Goal: Transaction & Acquisition: Purchase product/service

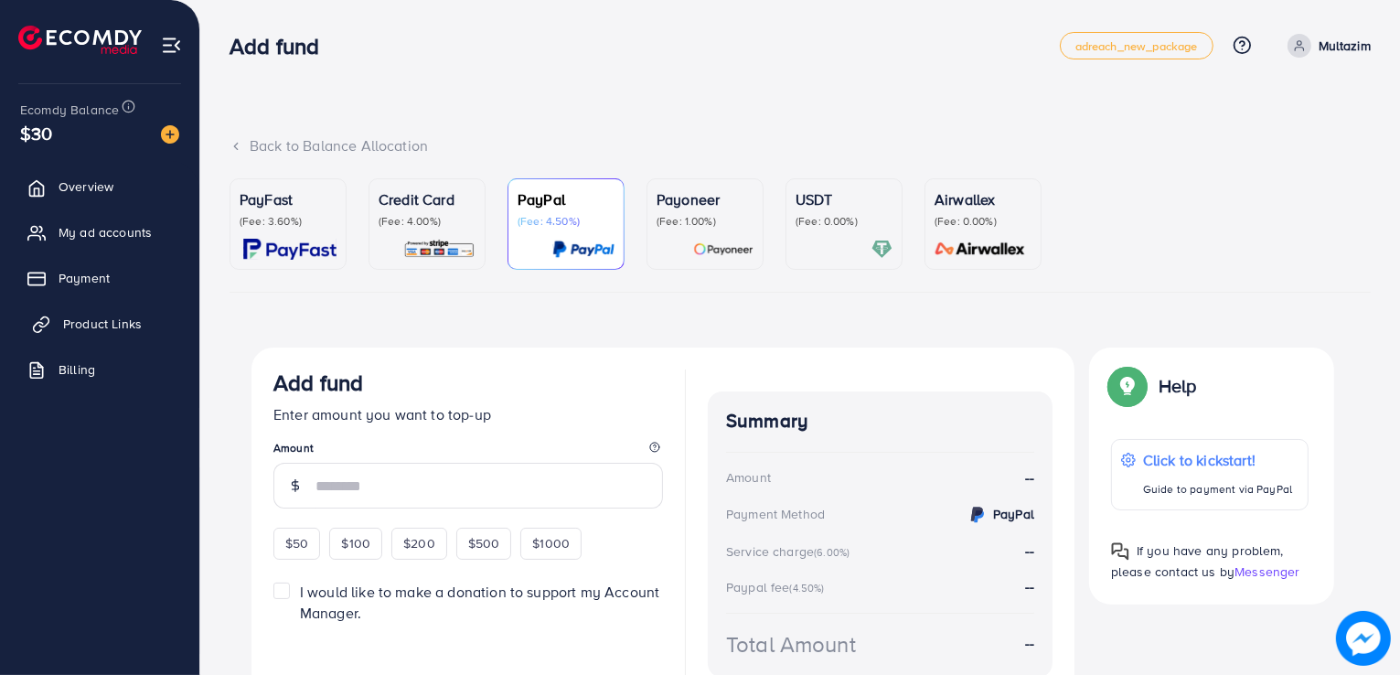
click at [138, 326] on span "Product Links" at bounding box center [102, 324] width 79 height 18
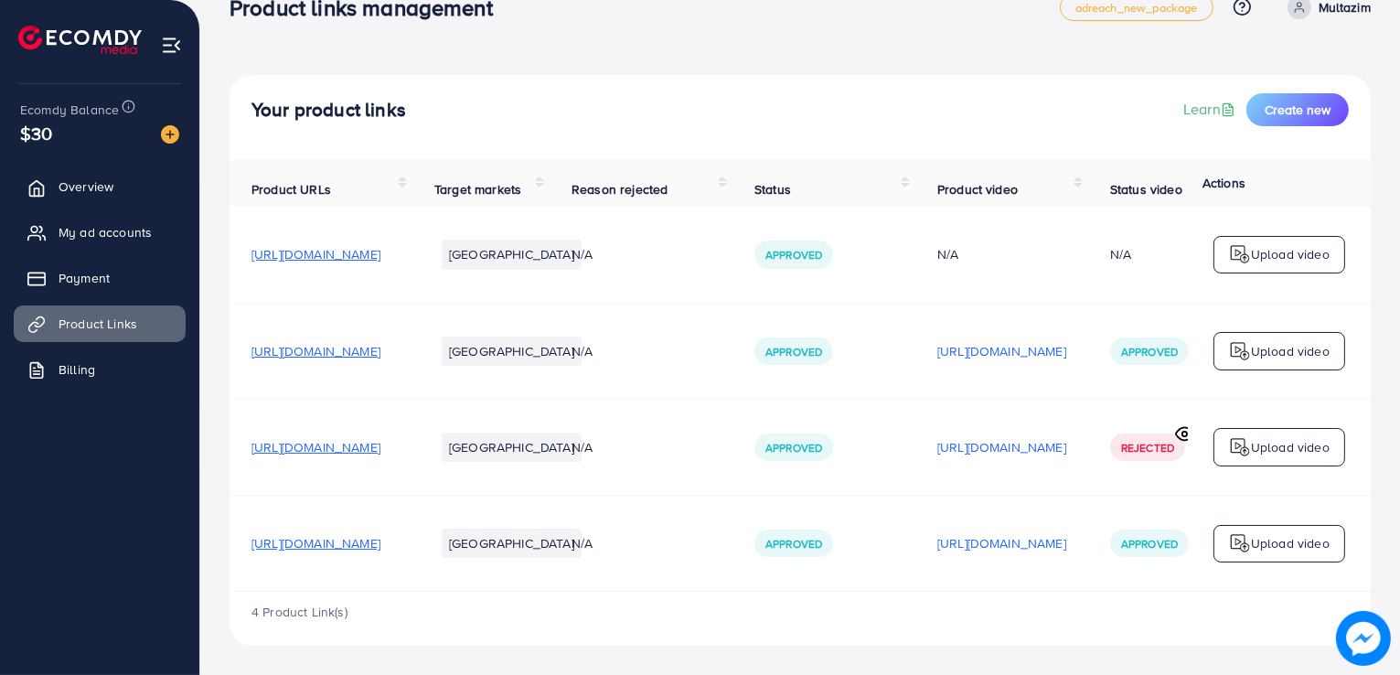
scroll to position [48, 0]
click at [1225, 586] on table "Product URLs Target markets Reason rejected Status Product video Status video A…" at bounding box center [842, 375] width 1224 height 433
click at [1350, 593] on div "4 Product Link(s)" at bounding box center [800, 618] width 1141 height 53
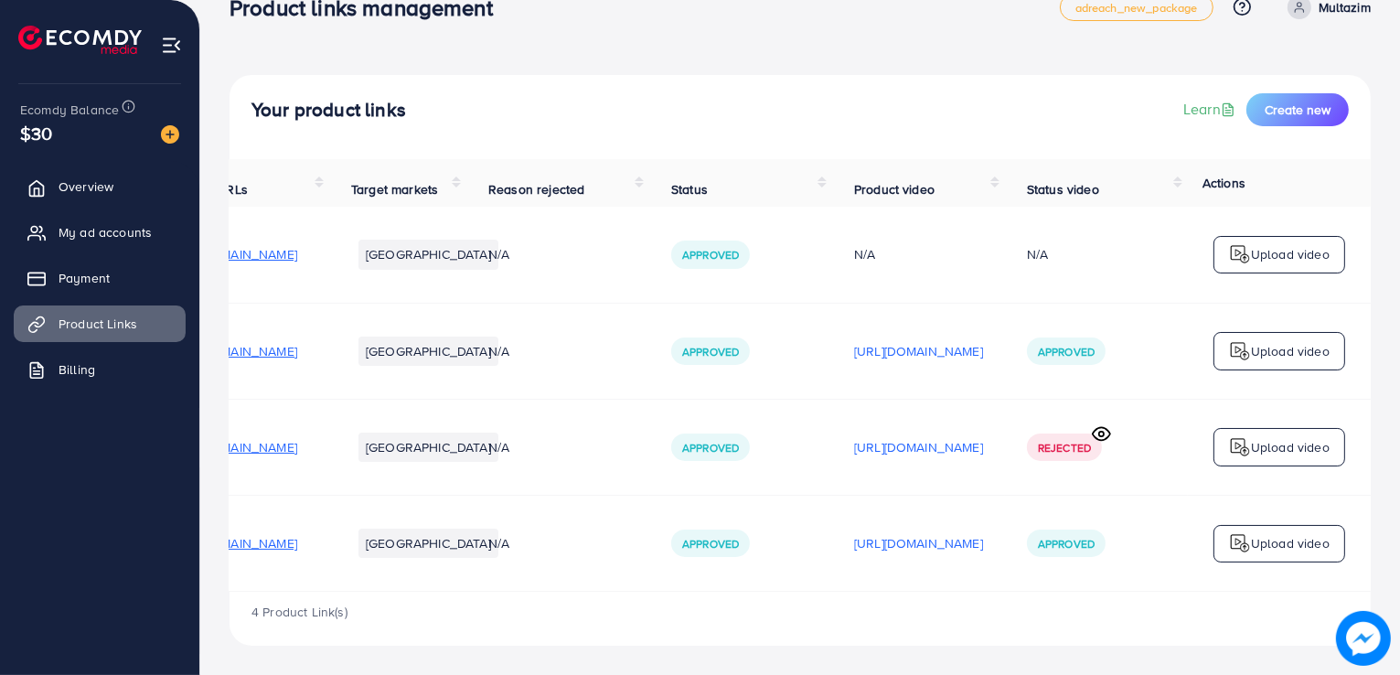
click at [267, 593] on div "4 Product Link(s)" at bounding box center [800, 618] width 1141 height 53
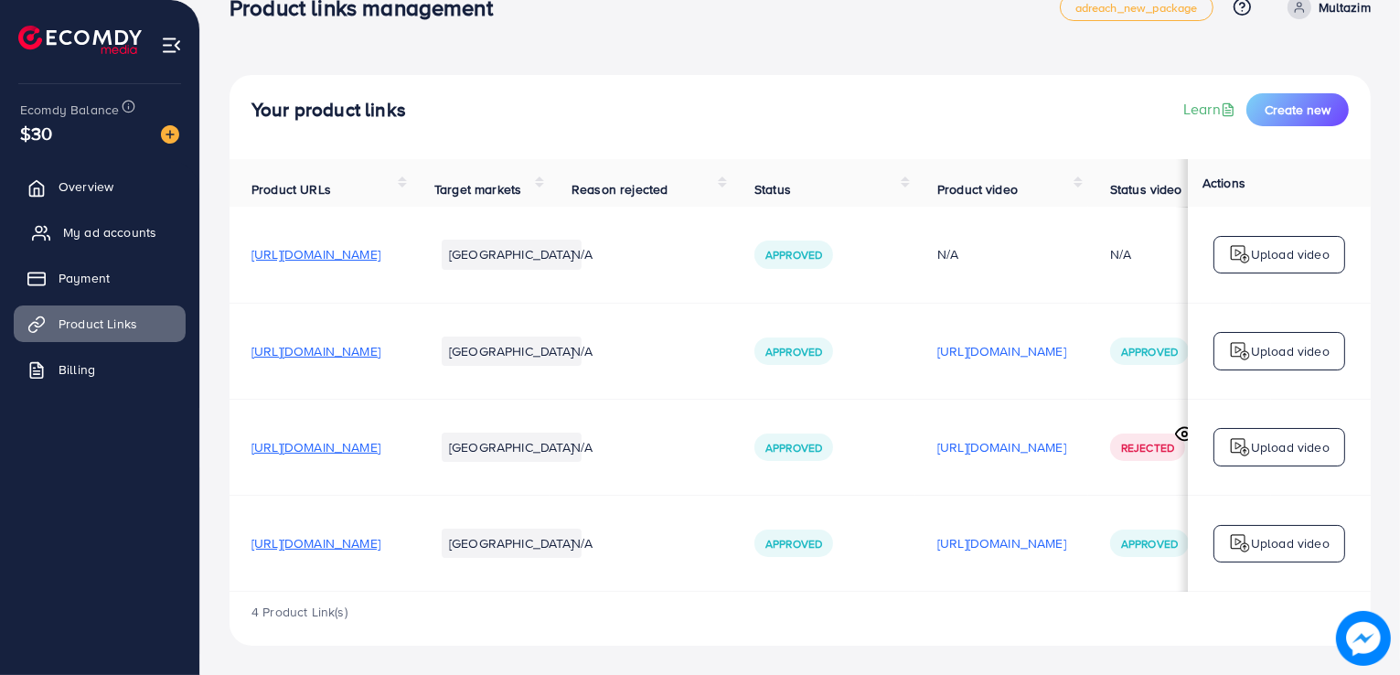
click at [161, 244] on link "My ad accounts" at bounding box center [100, 232] width 172 height 37
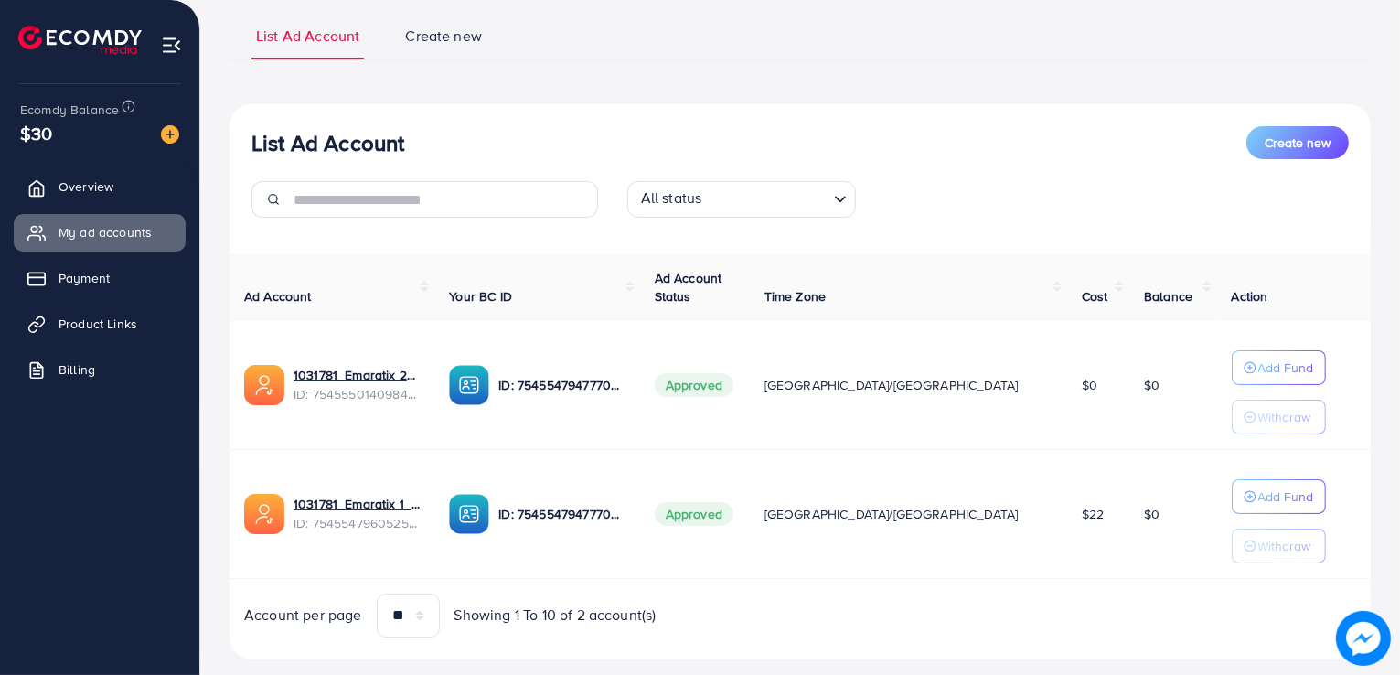
scroll to position [157, 0]
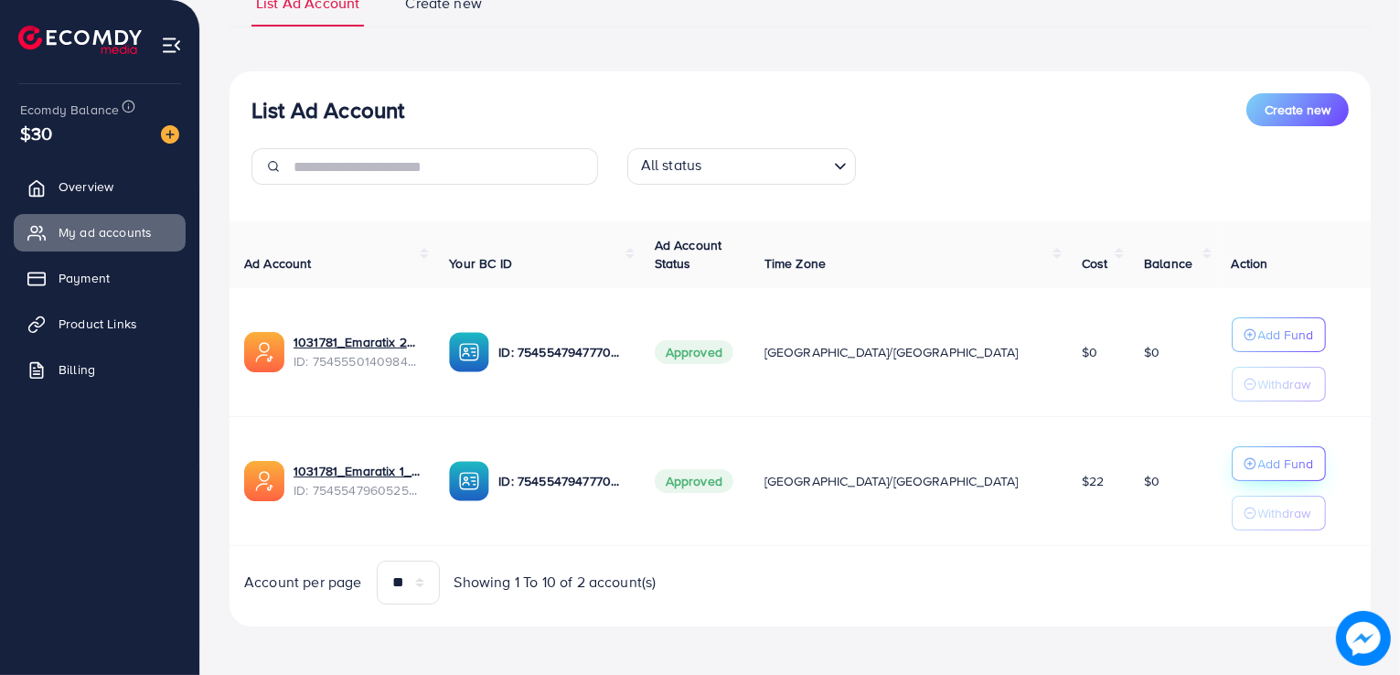
click at [1258, 465] on p "Add Fund" at bounding box center [1286, 464] width 56 height 22
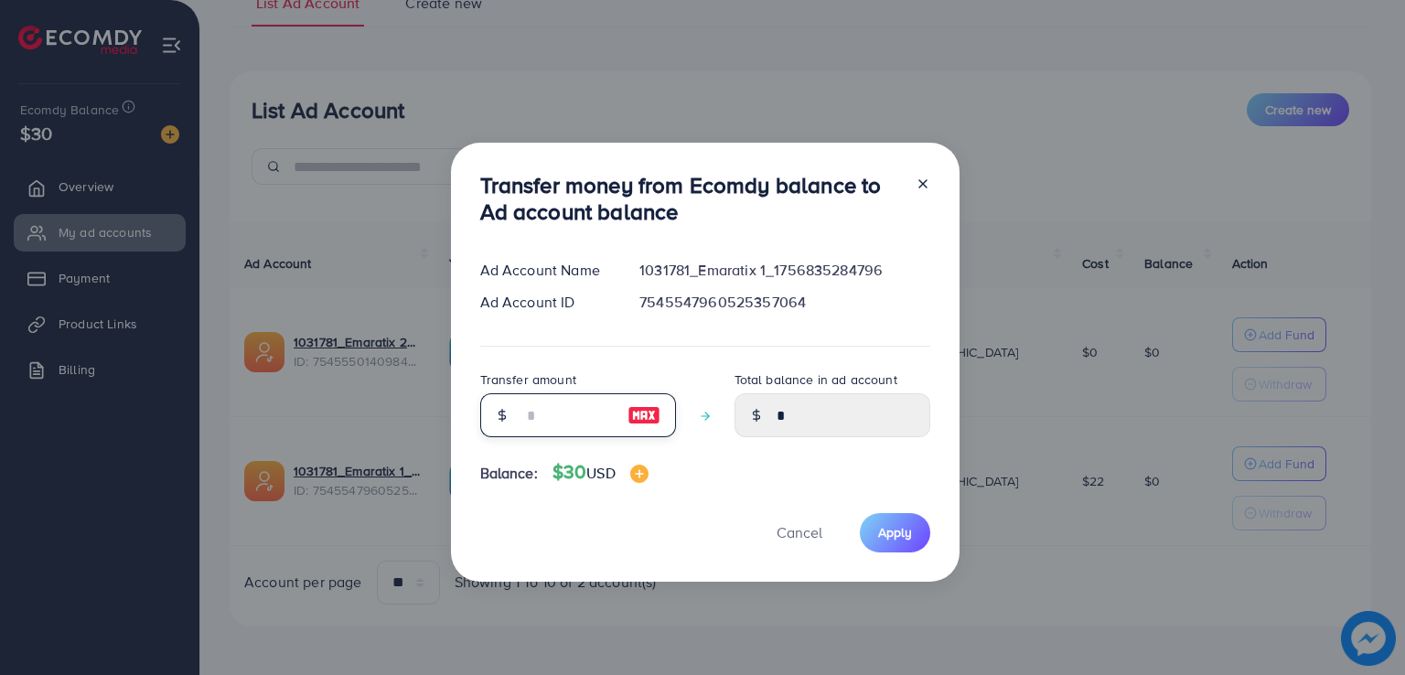
click at [567, 412] on input "number" at bounding box center [567, 415] width 91 height 44
type input "*"
type input "****"
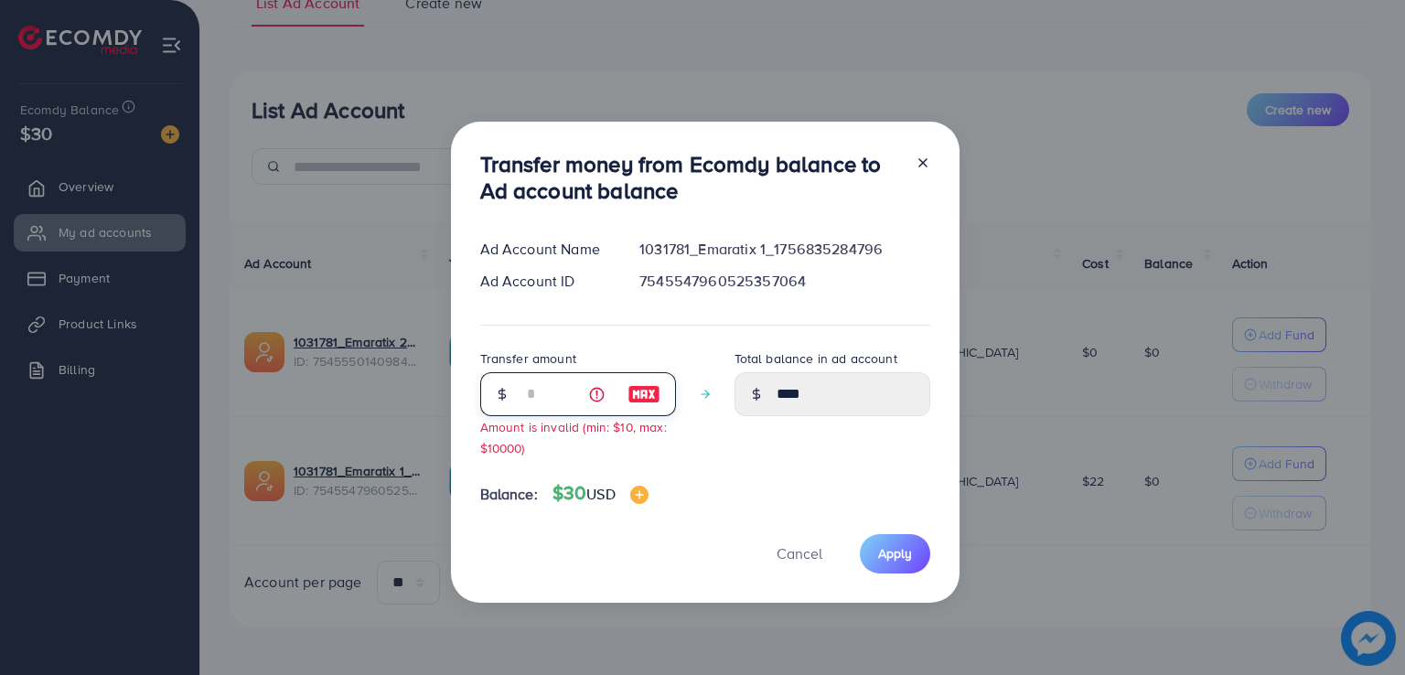
type input "**"
type input "*****"
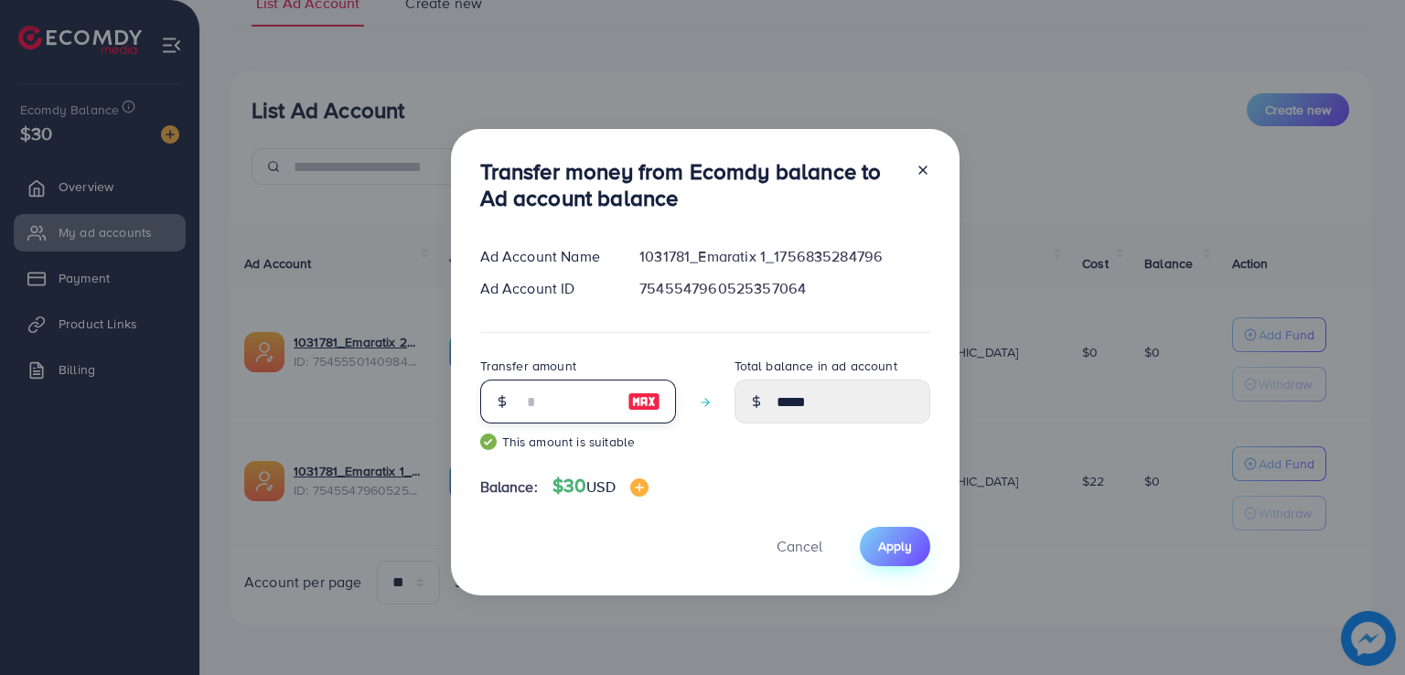
type input "**"
click at [903, 533] on button "Apply" at bounding box center [895, 546] width 70 height 39
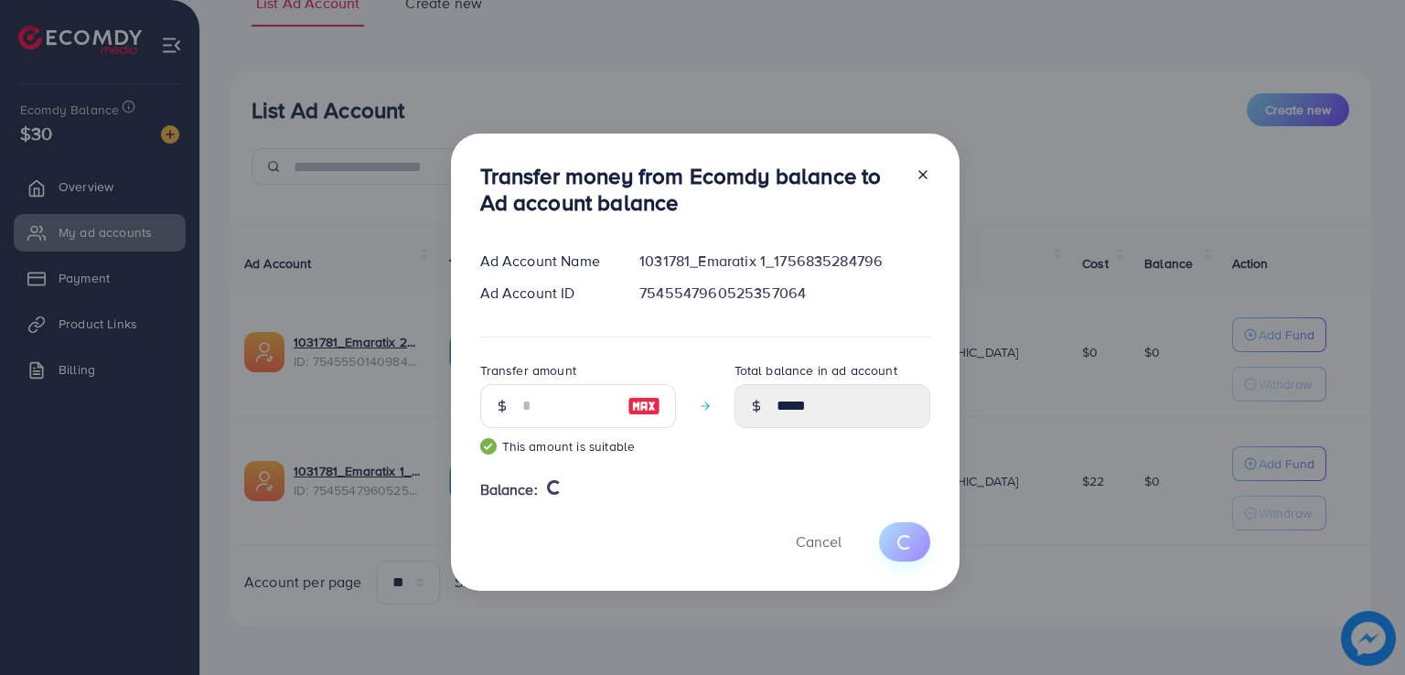
type input "*"
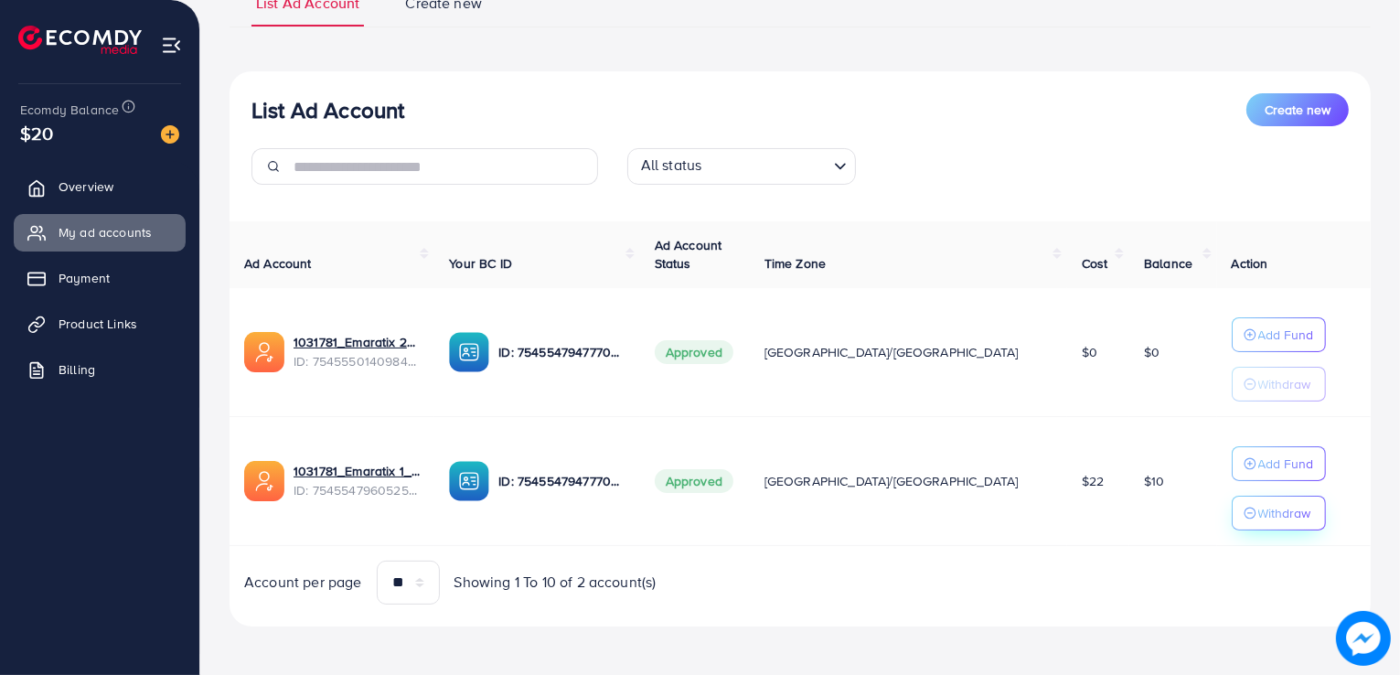
click at [1258, 511] on p "Withdraw" at bounding box center [1284, 513] width 53 height 22
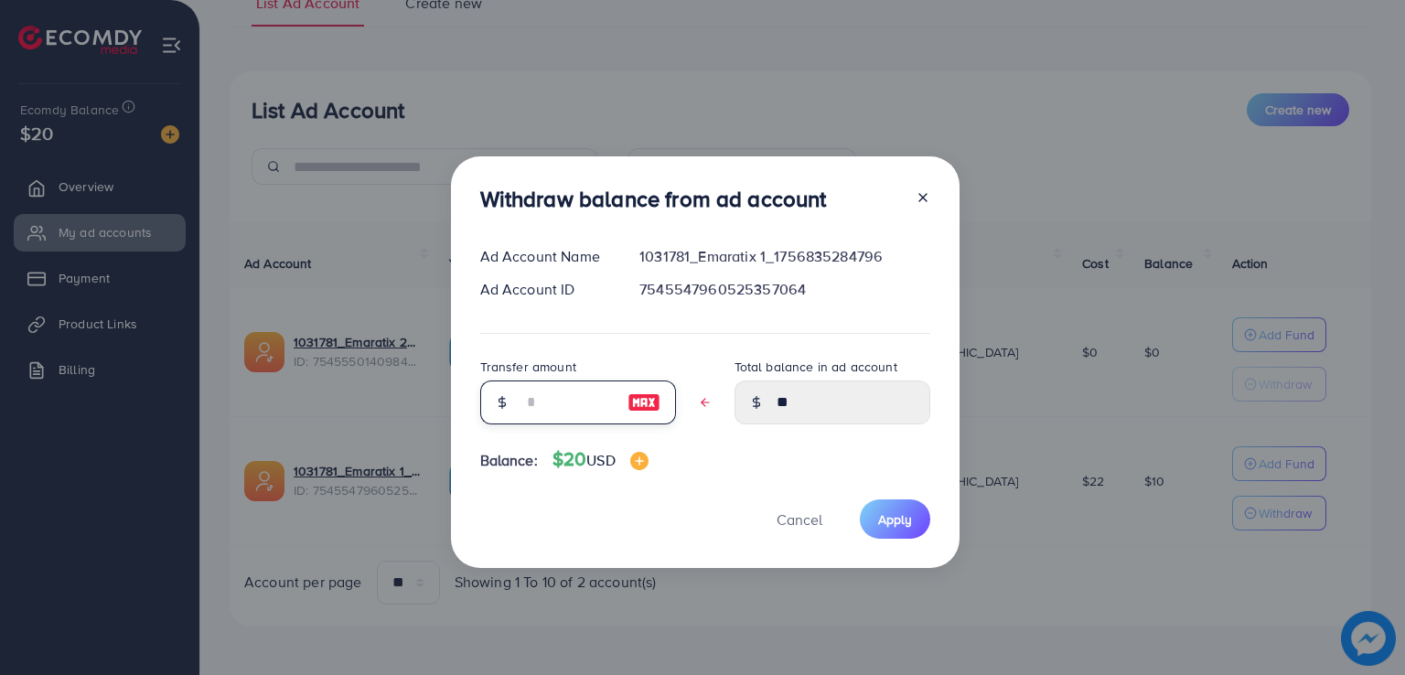
click at [551, 401] on input "text" at bounding box center [567, 402] width 91 height 44
type input "*"
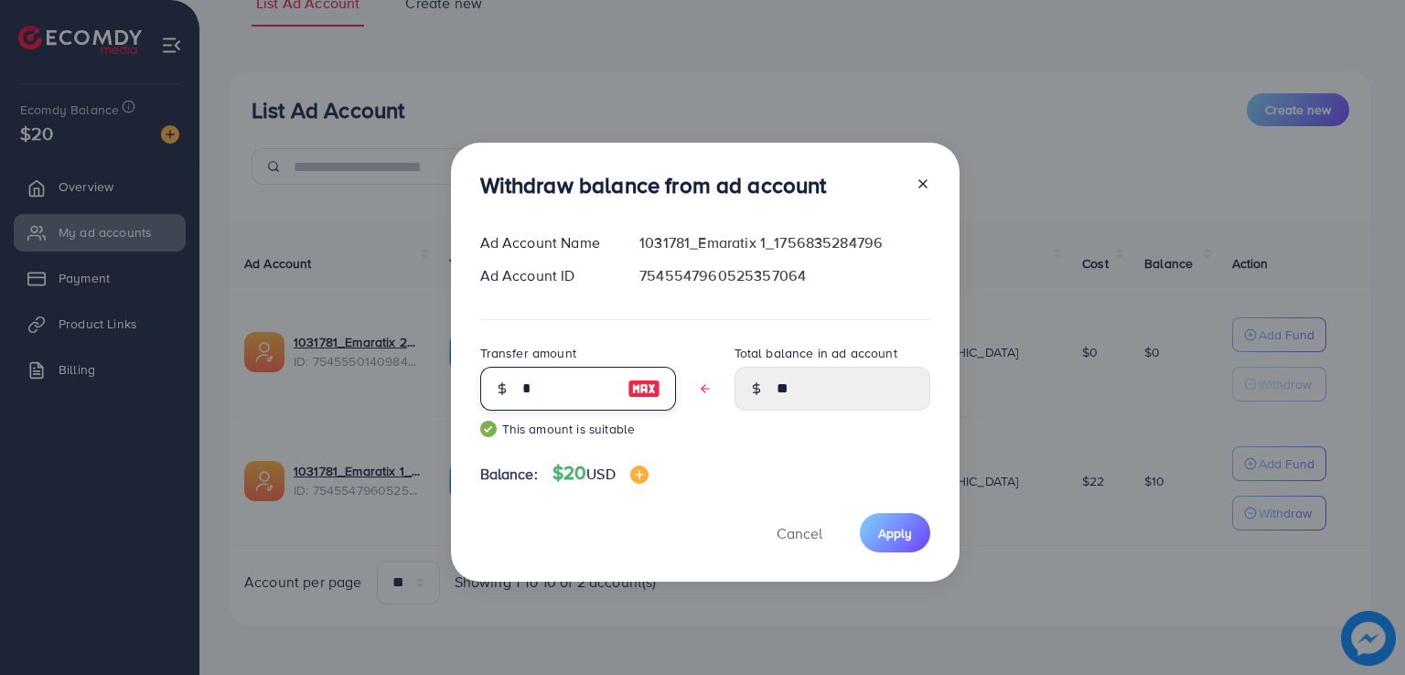
type input "****"
type input "*"
click at [882, 531] on span "Apply" at bounding box center [895, 533] width 34 height 18
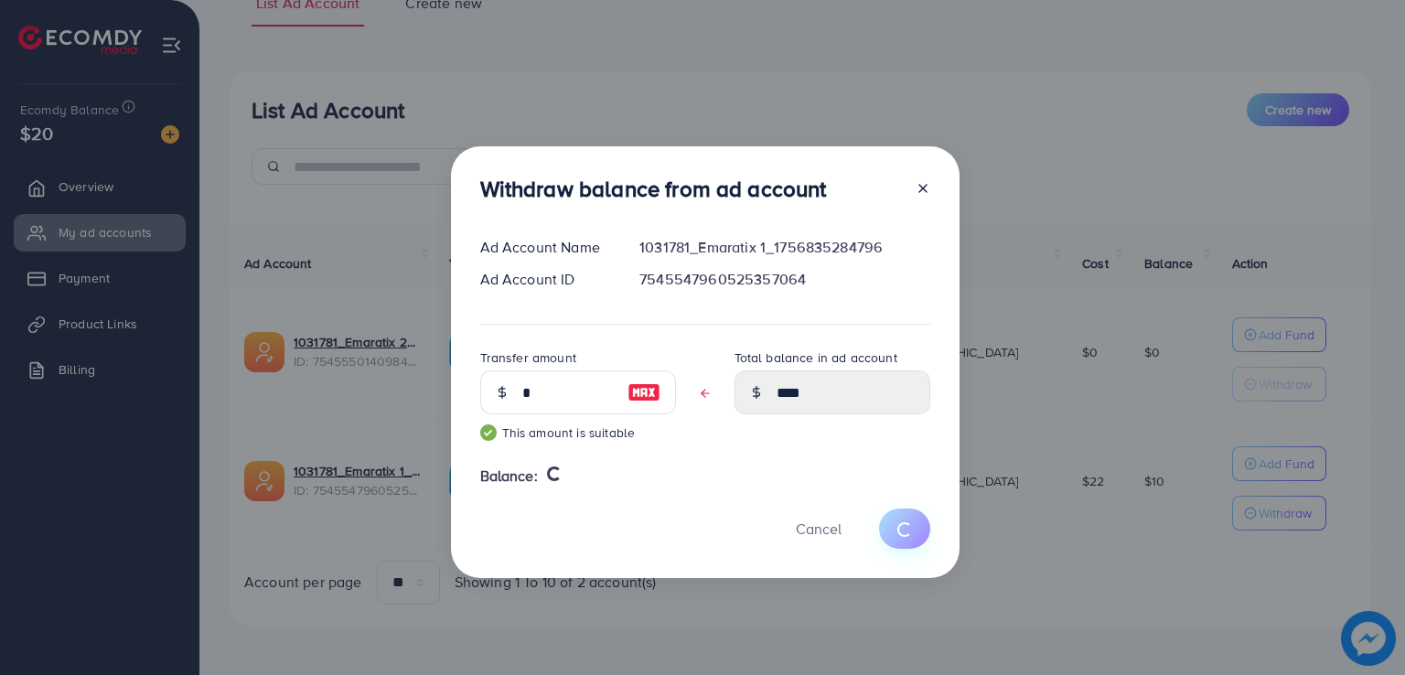
type input "**"
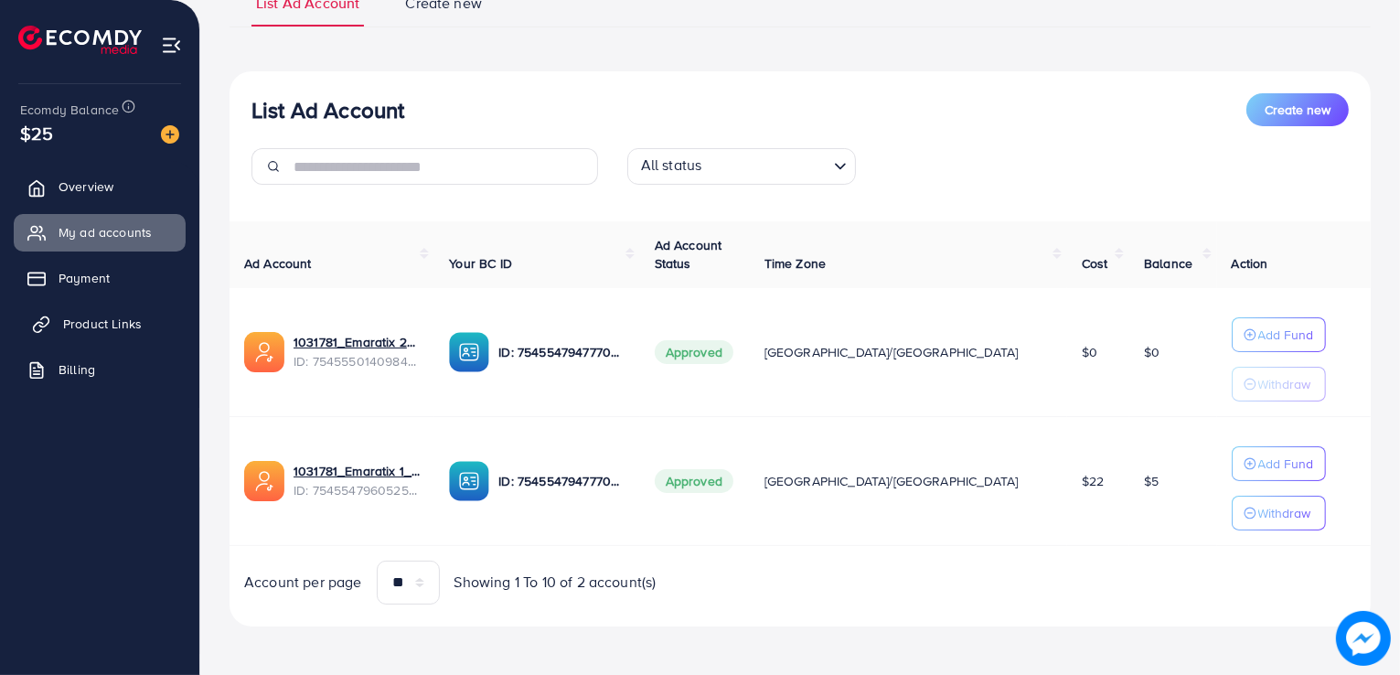
click at [135, 317] on span "Product Links" at bounding box center [102, 324] width 79 height 18
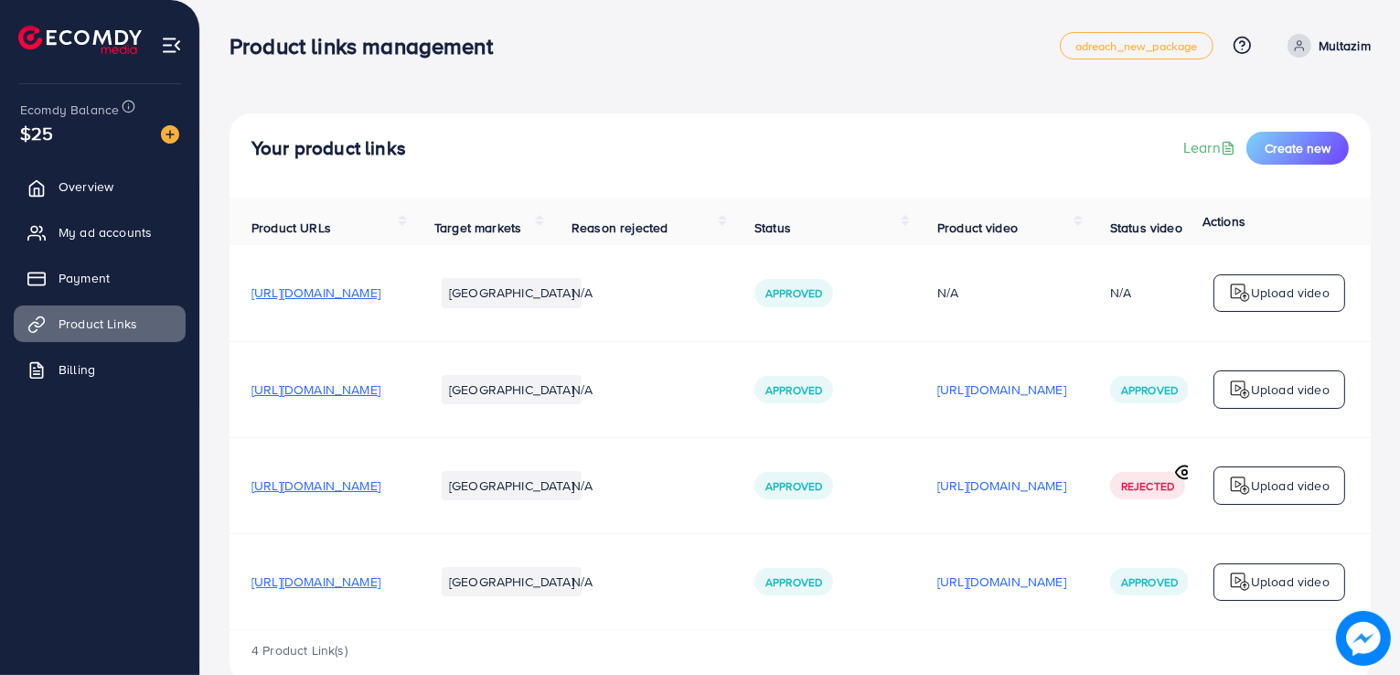
scroll to position [48, 0]
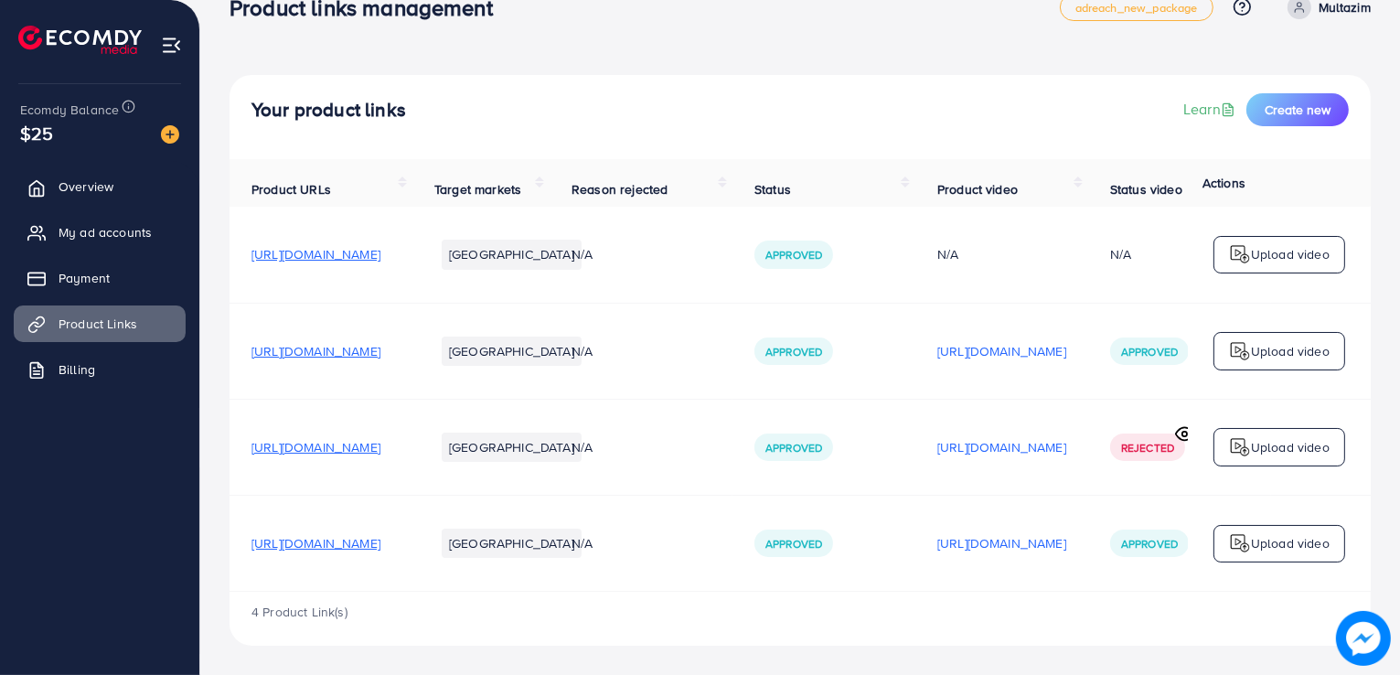
click at [1088, 458] on td "[URL][DOMAIN_NAME]" at bounding box center [1001, 447] width 173 height 96
click at [1066, 541] on p "[URL][DOMAIN_NAME]" at bounding box center [1001, 543] width 129 height 22
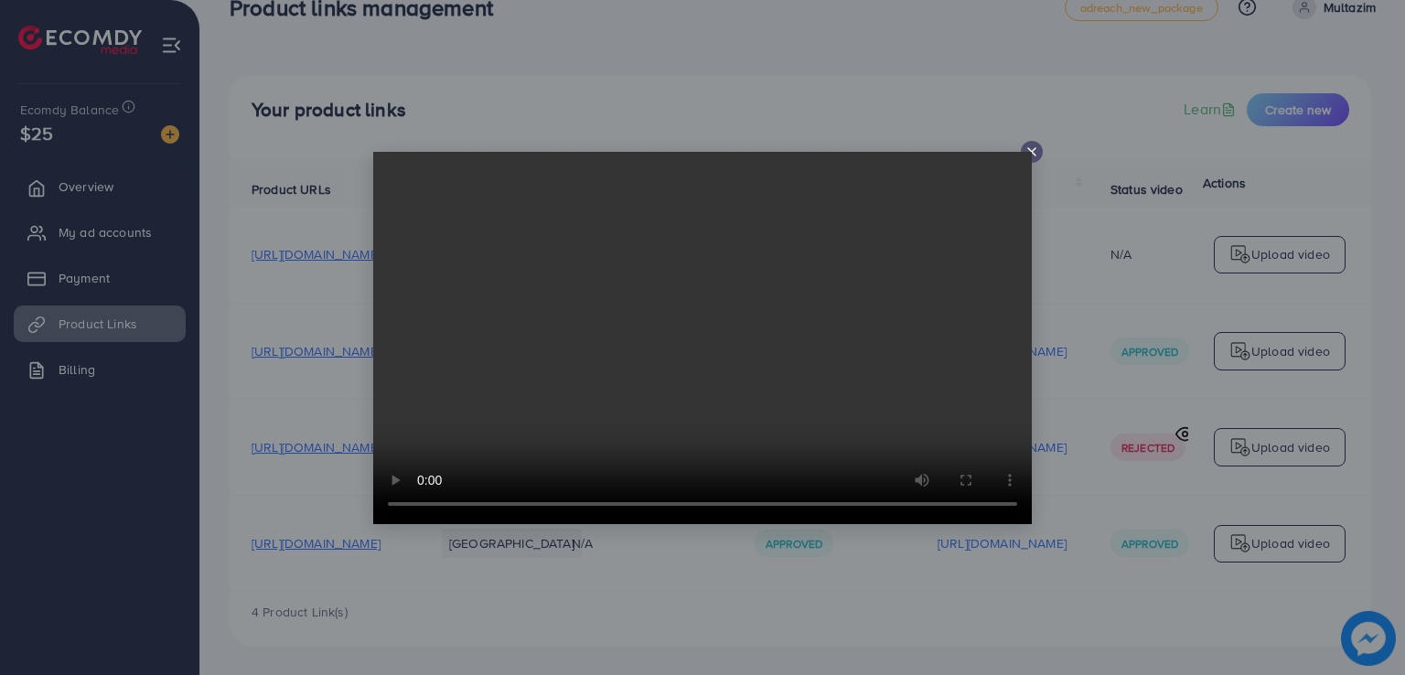
click at [1025, 145] on icon at bounding box center [1031, 151] width 15 height 15
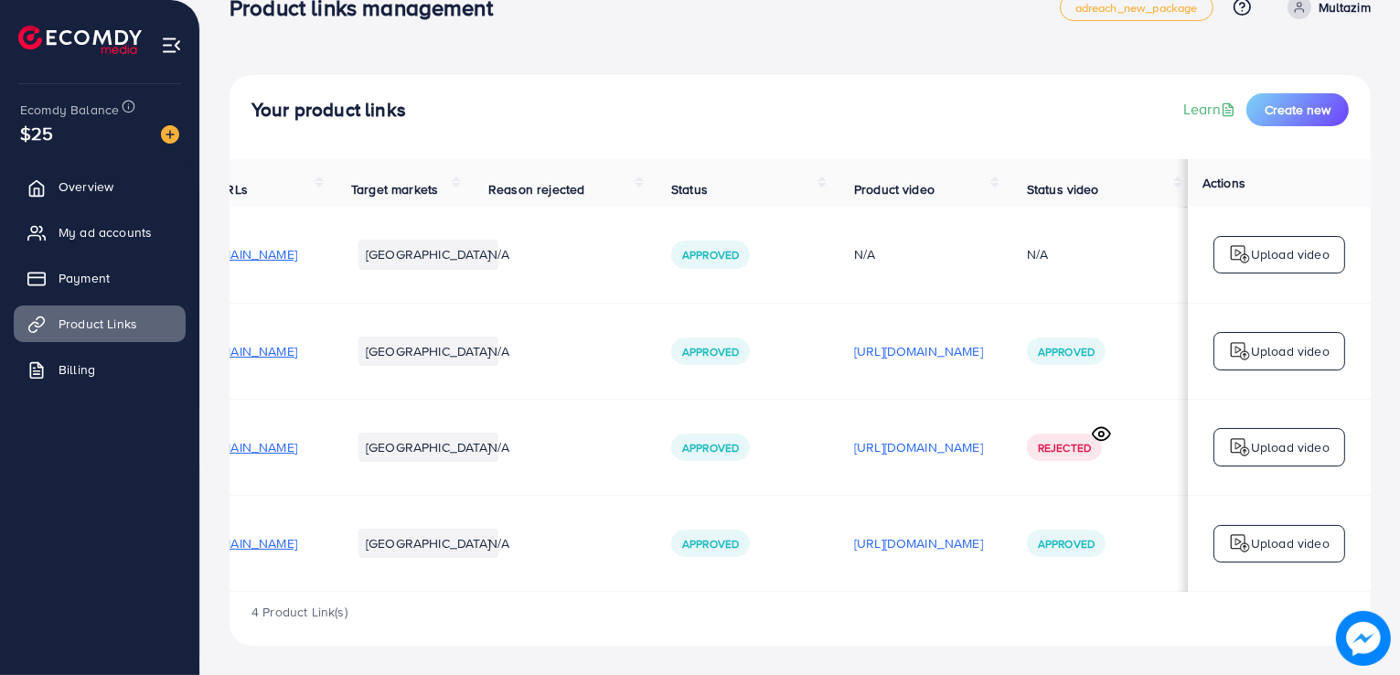
scroll to position [0, 307]
click at [682, 449] on span "Approved" at bounding box center [710, 448] width 57 height 16
click at [113, 223] on span "My ad accounts" at bounding box center [109, 232] width 93 height 18
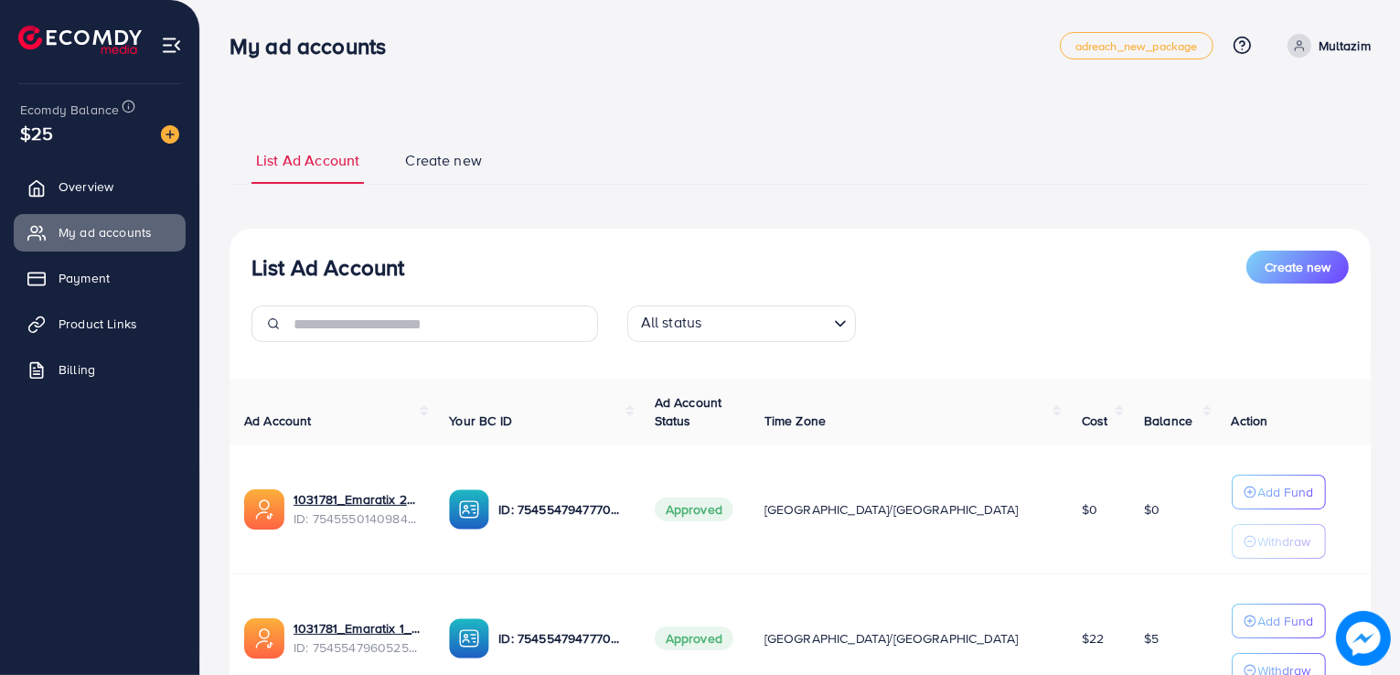
scroll to position [157, 0]
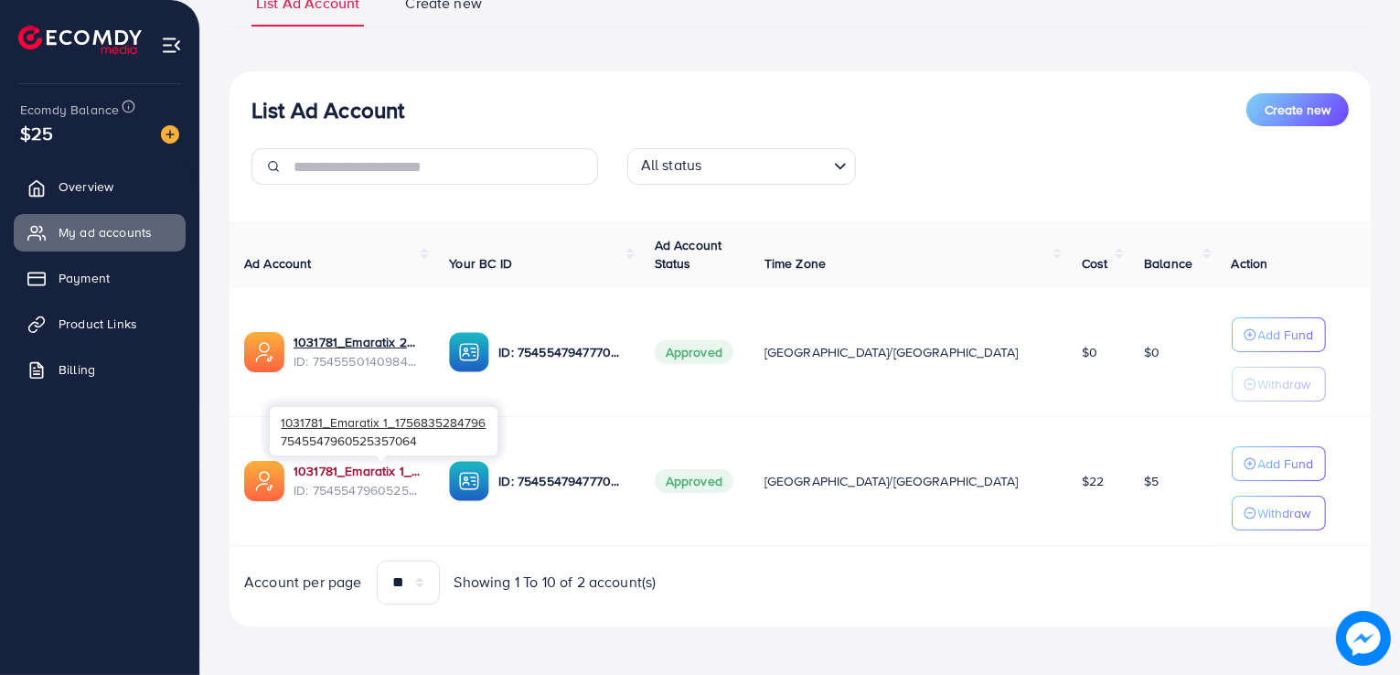
click at [420, 476] on link "1031781_Emaratix 1_1756835284796" at bounding box center [357, 471] width 126 height 18
click at [850, 117] on div "List Ad Account Create new" at bounding box center [799, 109] width 1097 height 33
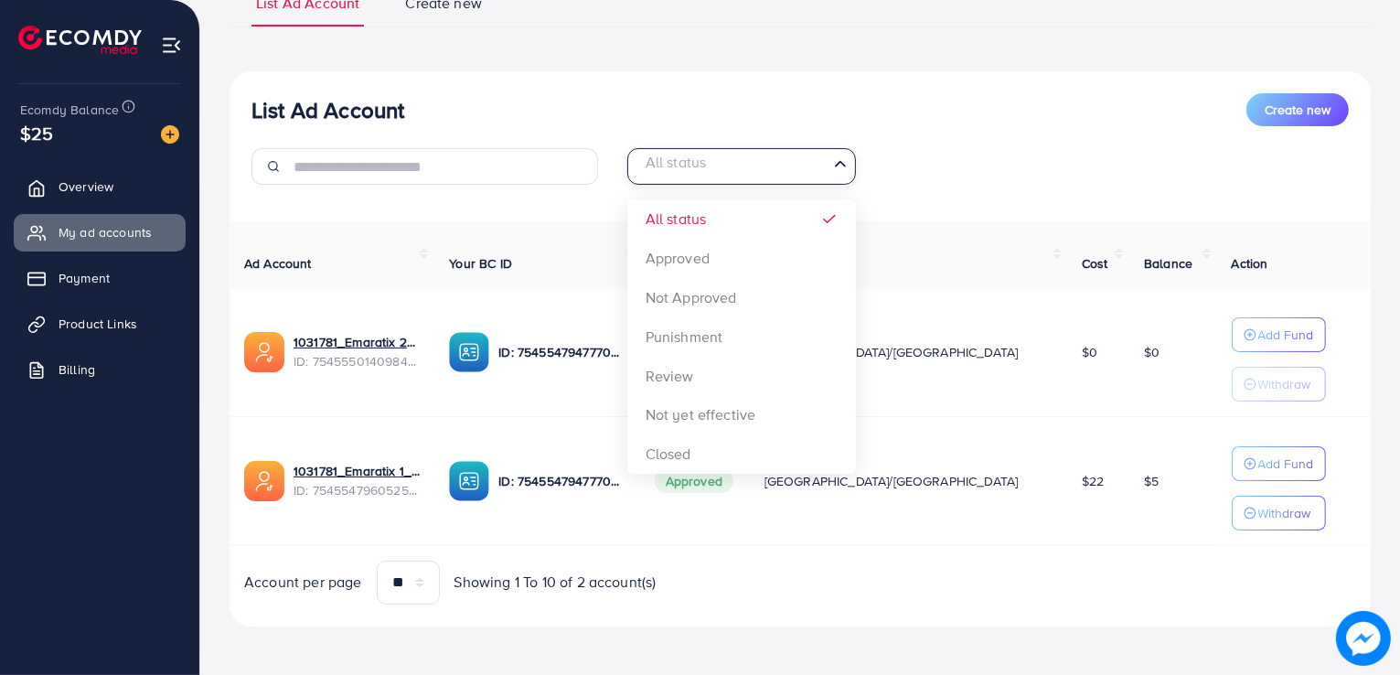
click at [832, 162] on icon "Search for option" at bounding box center [840, 164] width 18 height 18
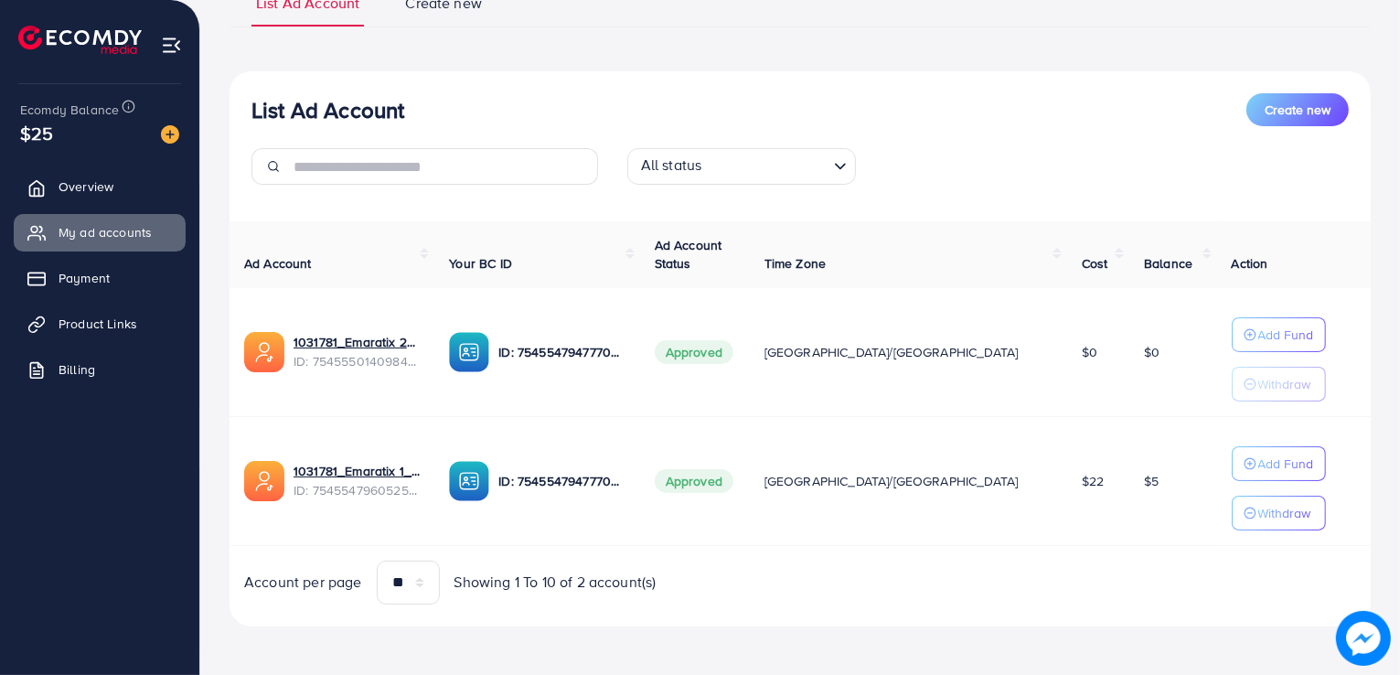
click at [914, 152] on div "All status Loading... All status Approved Not Approved Punishment Review Not ye…" at bounding box center [801, 173] width 376 height 51
click at [1258, 459] on p "Add Fund" at bounding box center [1286, 464] width 56 height 22
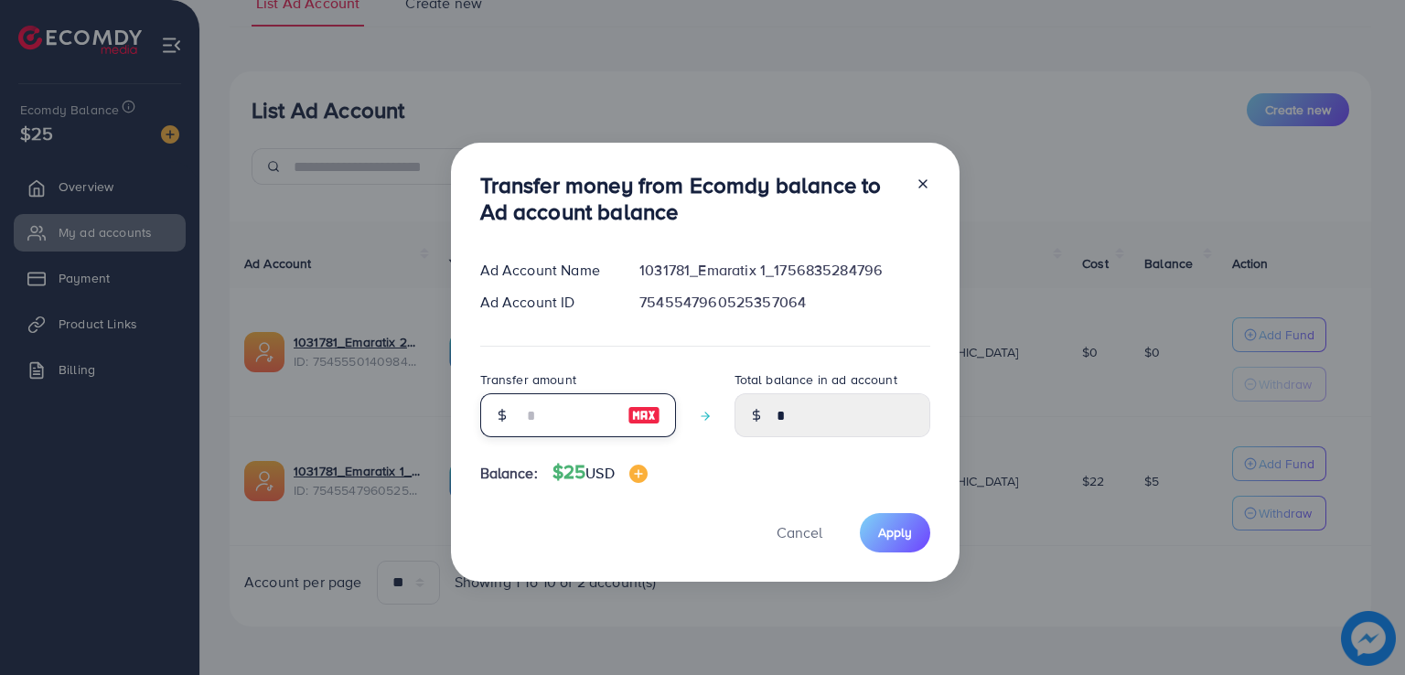
click at [563, 418] on input "number" at bounding box center [567, 415] width 91 height 44
type input "*"
type input "*****"
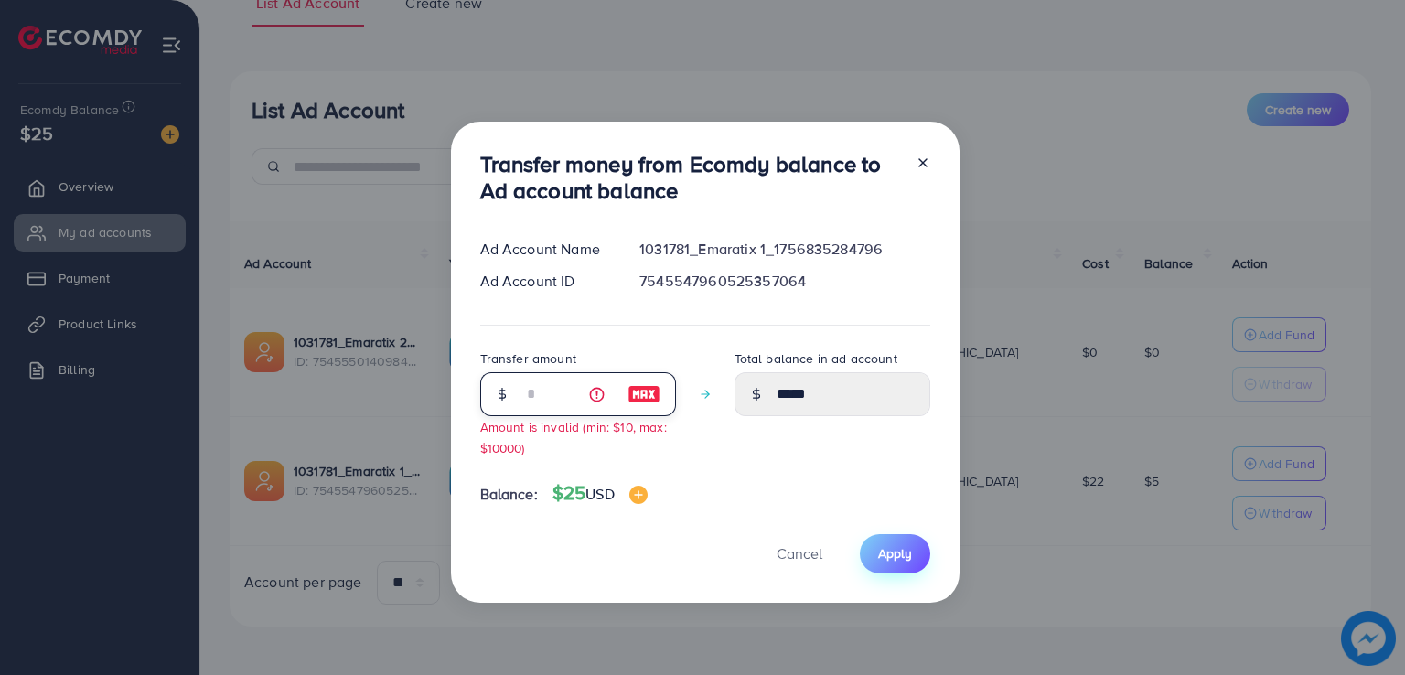
type input "*"
click at [881, 554] on span "Apply" at bounding box center [895, 553] width 34 height 18
click at [770, 552] on button "Cancel" at bounding box center [799, 553] width 91 height 39
type input "*"
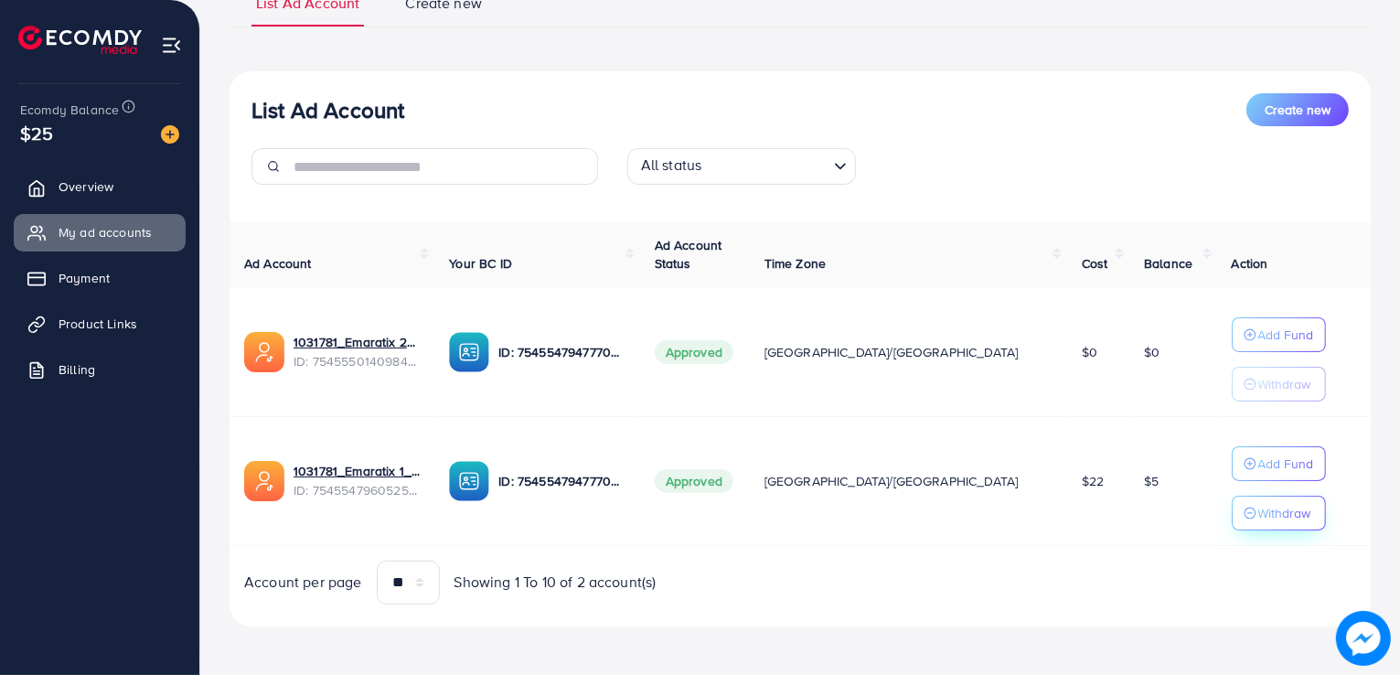
click at [1258, 509] on p "Withdraw" at bounding box center [1284, 513] width 53 height 22
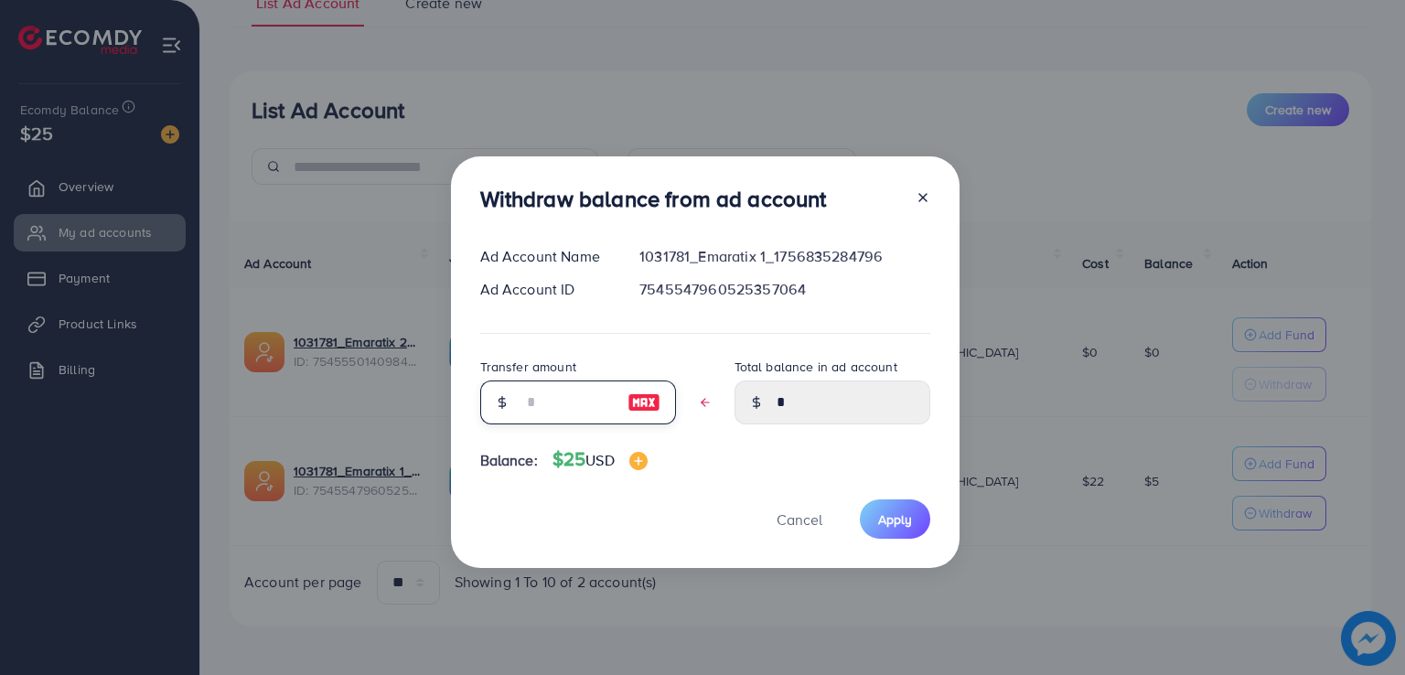
click at [567, 408] on input "text" at bounding box center [567, 402] width 91 height 44
type input "*"
type input "****"
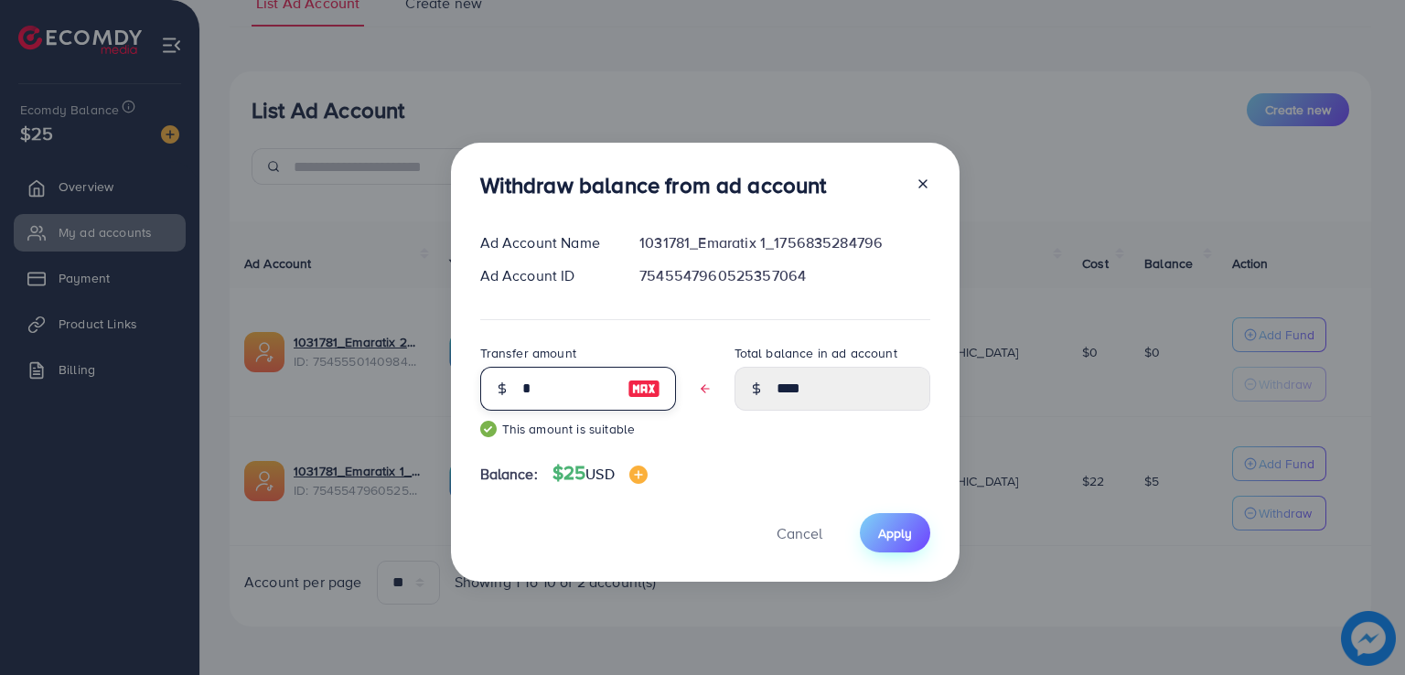
type input "*"
click at [885, 531] on span "Apply" at bounding box center [895, 533] width 34 height 18
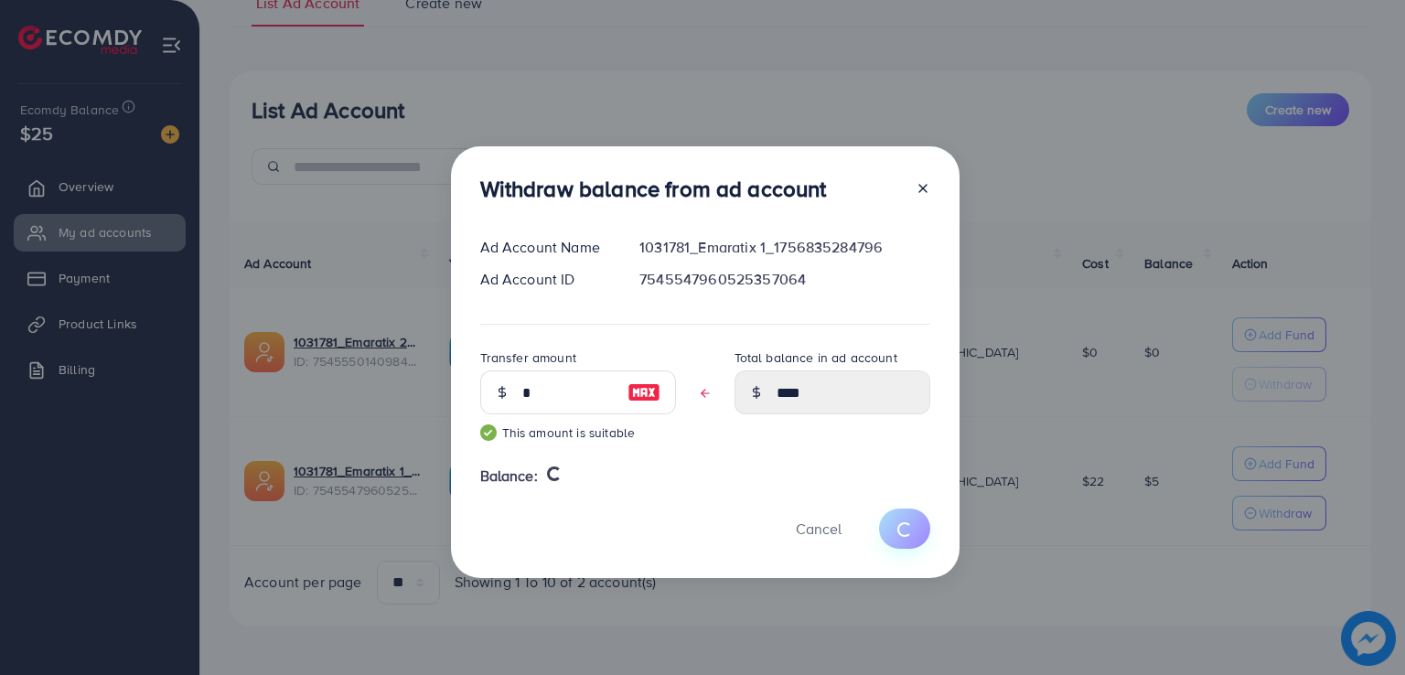
type input "*"
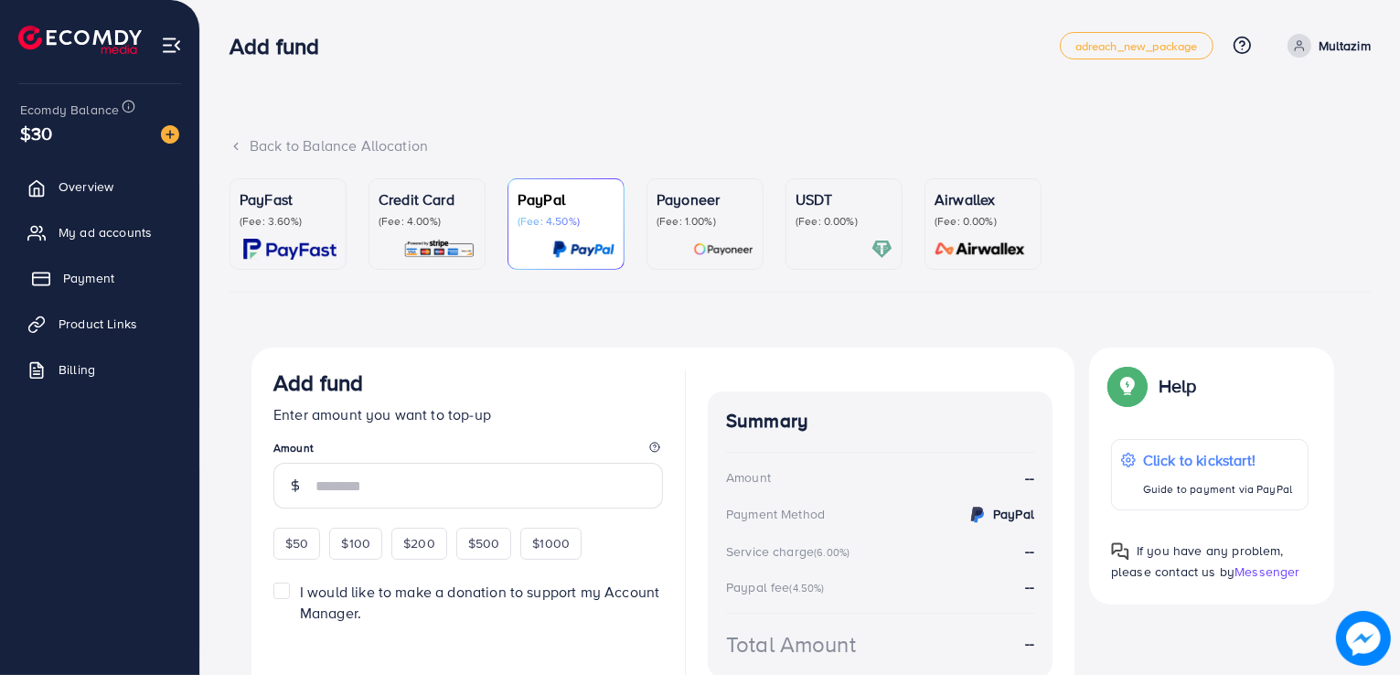
click at [117, 275] on link "Payment" at bounding box center [100, 278] width 172 height 37
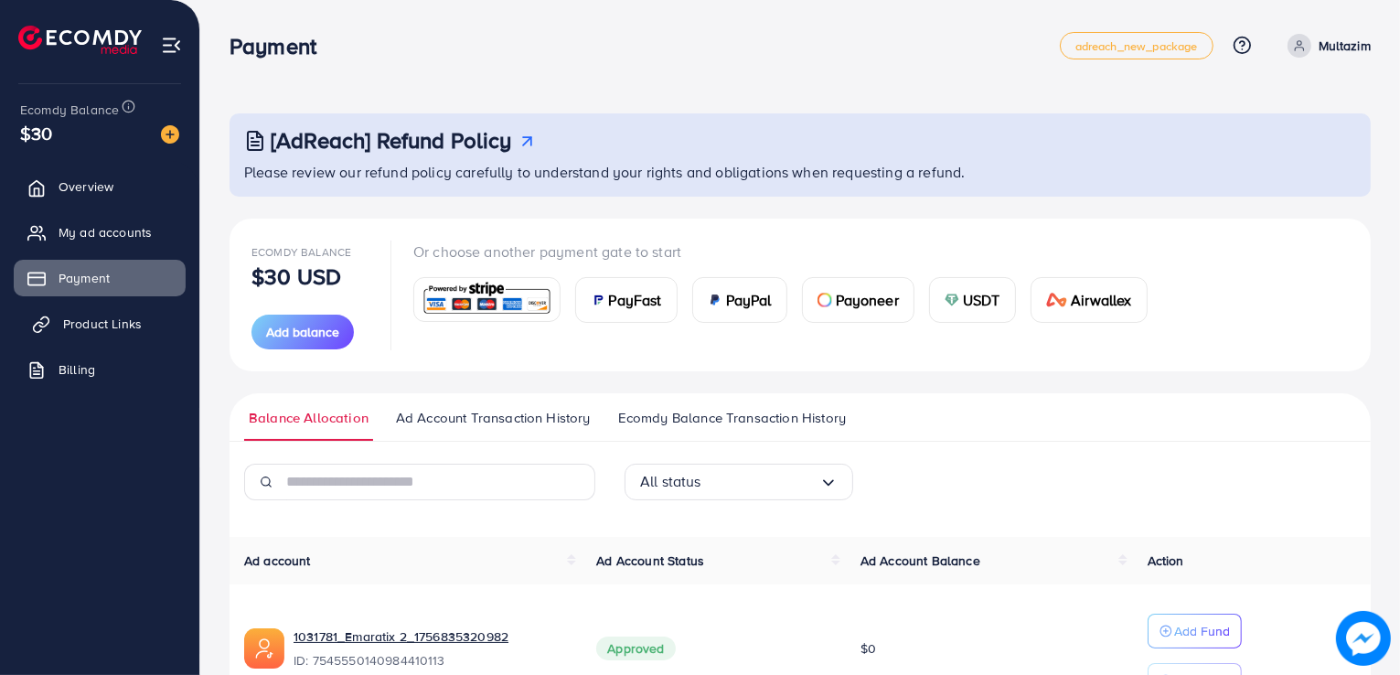
click at [115, 315] on span "Product Links" at bounding box center [102, 324] width 79 height 18
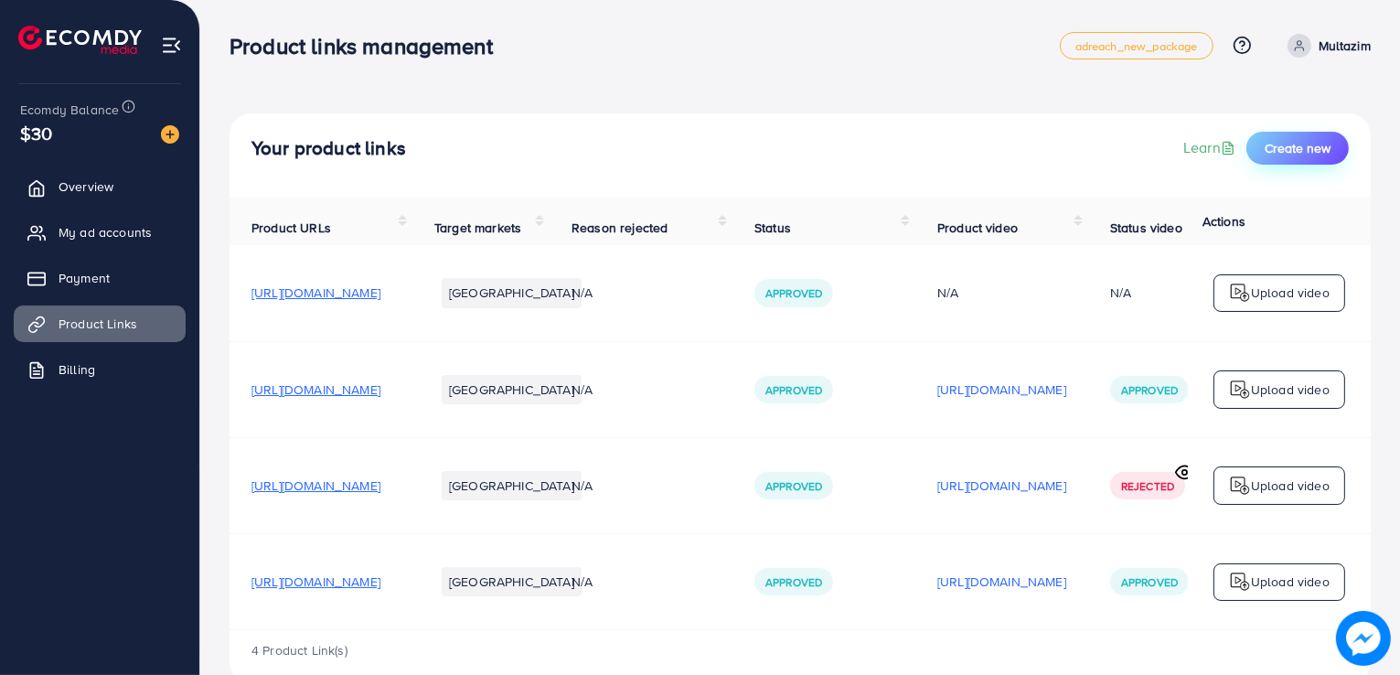
click at [1272, 139] on span "Create new" at bounding box center [1298, 148] width 66 height 18
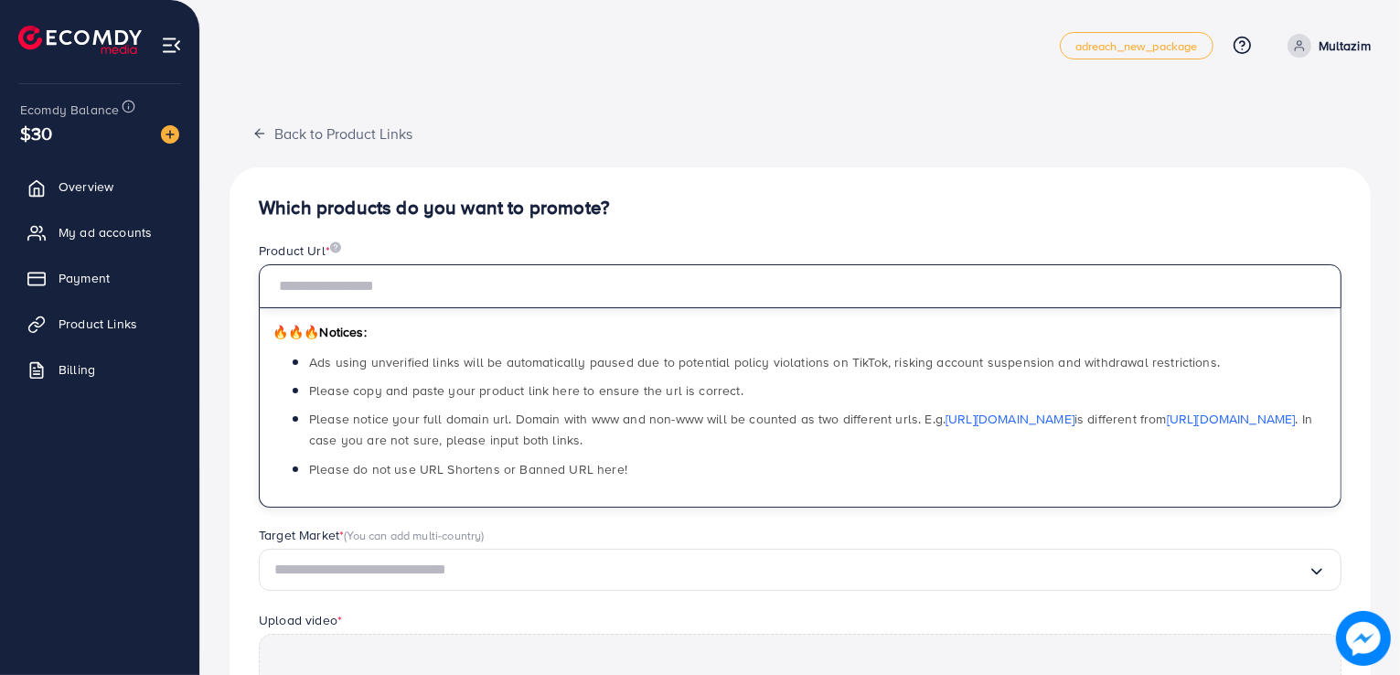
click at [581, 288] on input "text" at bounding box center [800, 286] width 1083 height 44
paste input "**********"
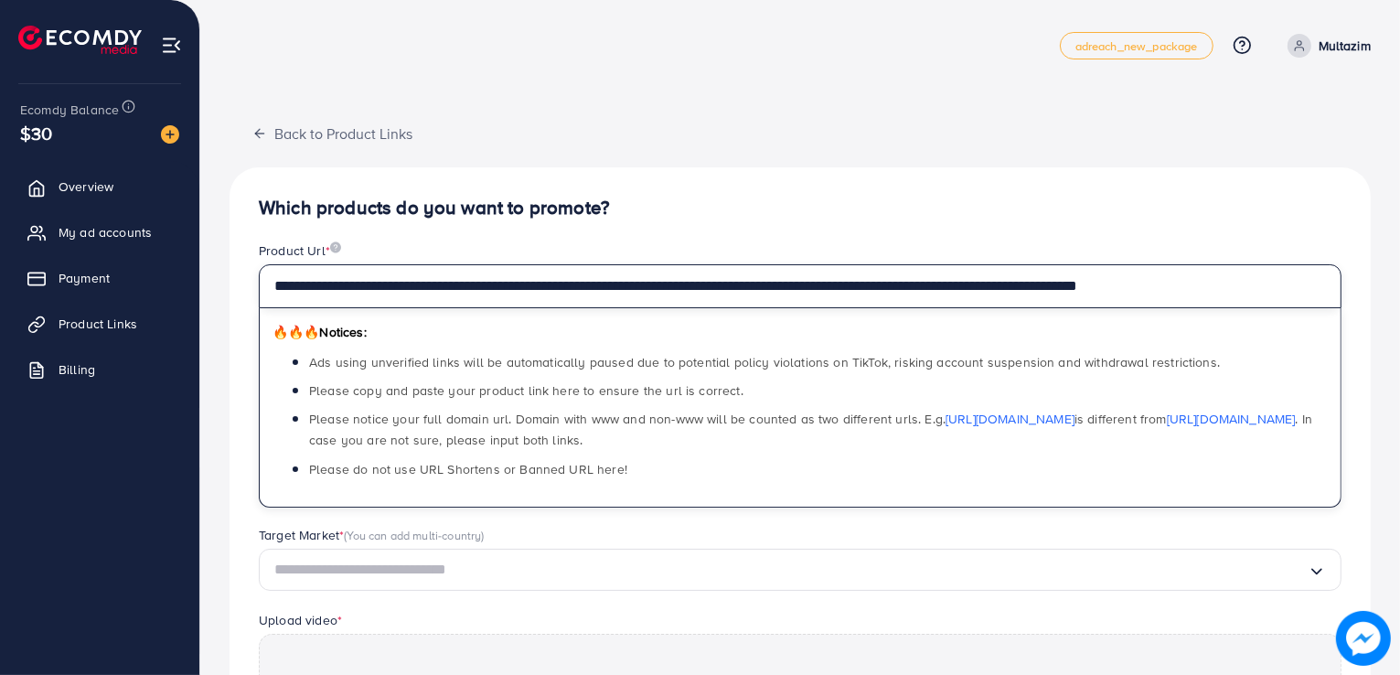
scroll to position [330, 0]
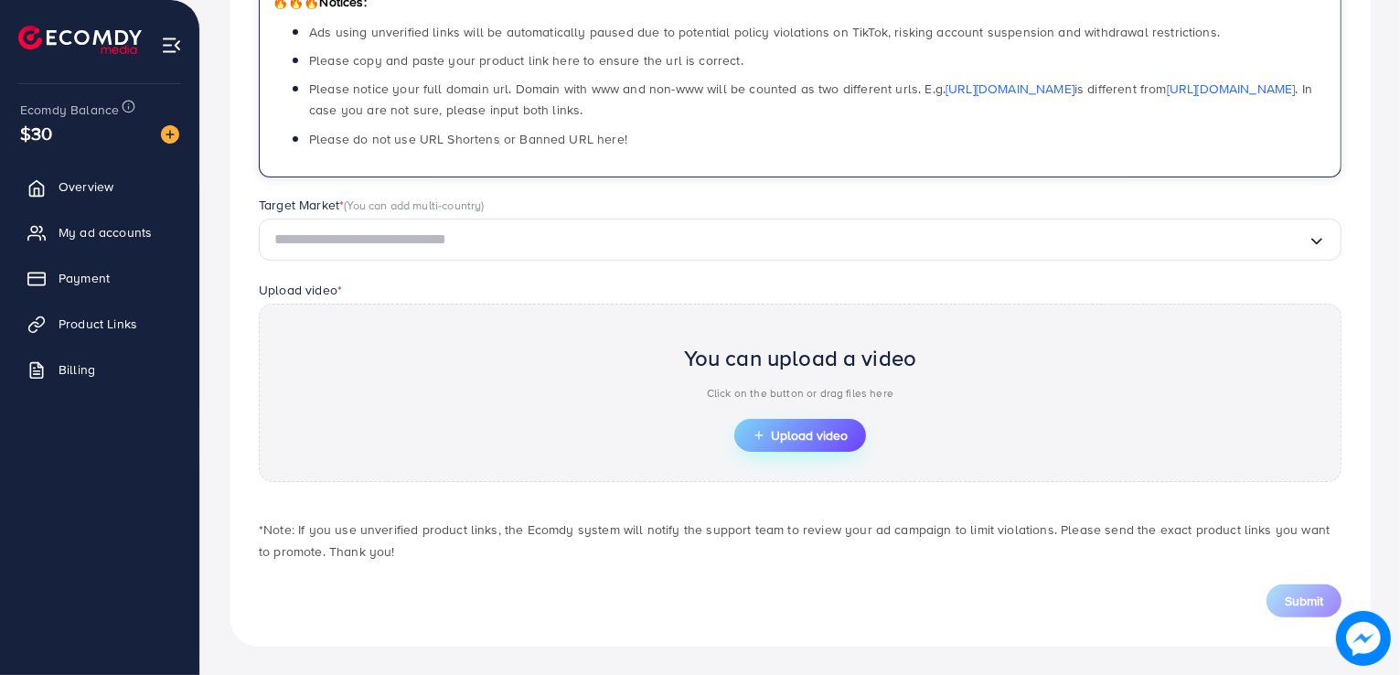
type input "**********"
click at [835, 429] on span "Upload video" at bounding box center [800, 435] width 95 height 13
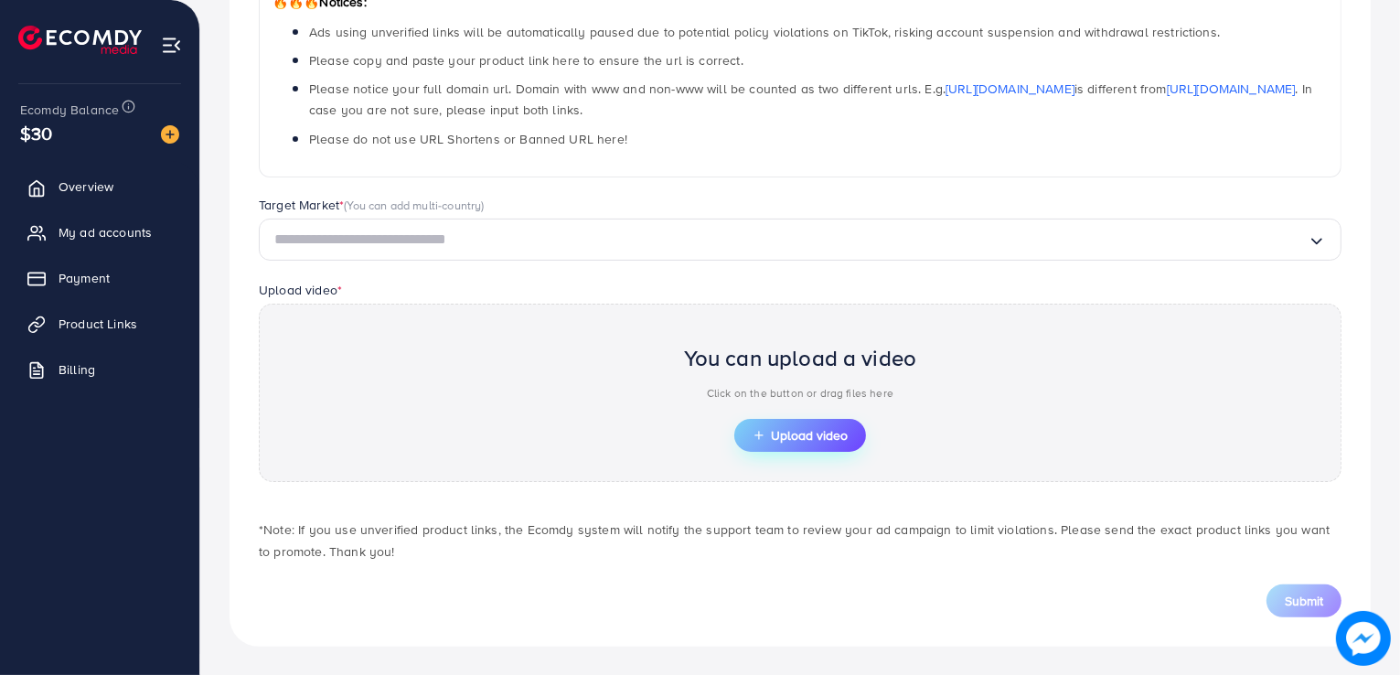
click at [786, 433] on span "Upload video" at bounding box center [800, 435] width 95 height 13
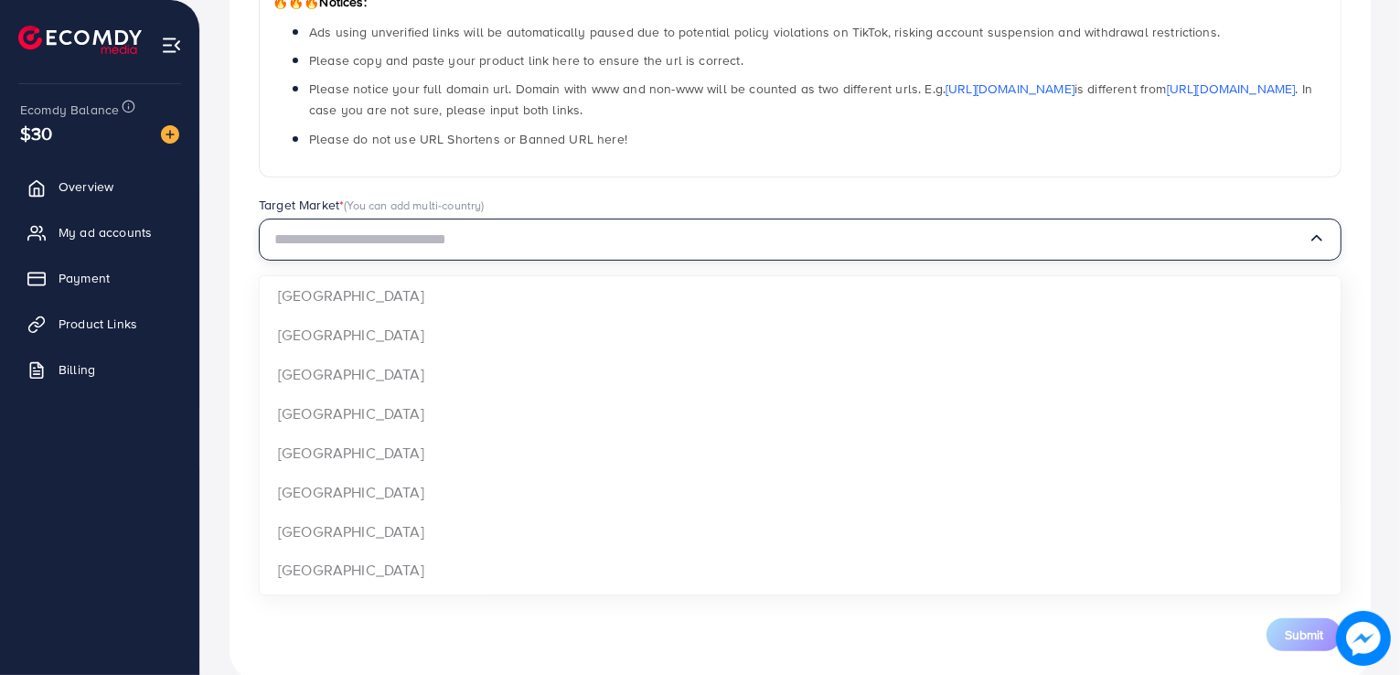
click at [498, 239] on input "Search for option" at bounding box center [790, 240] width 1033 height 28
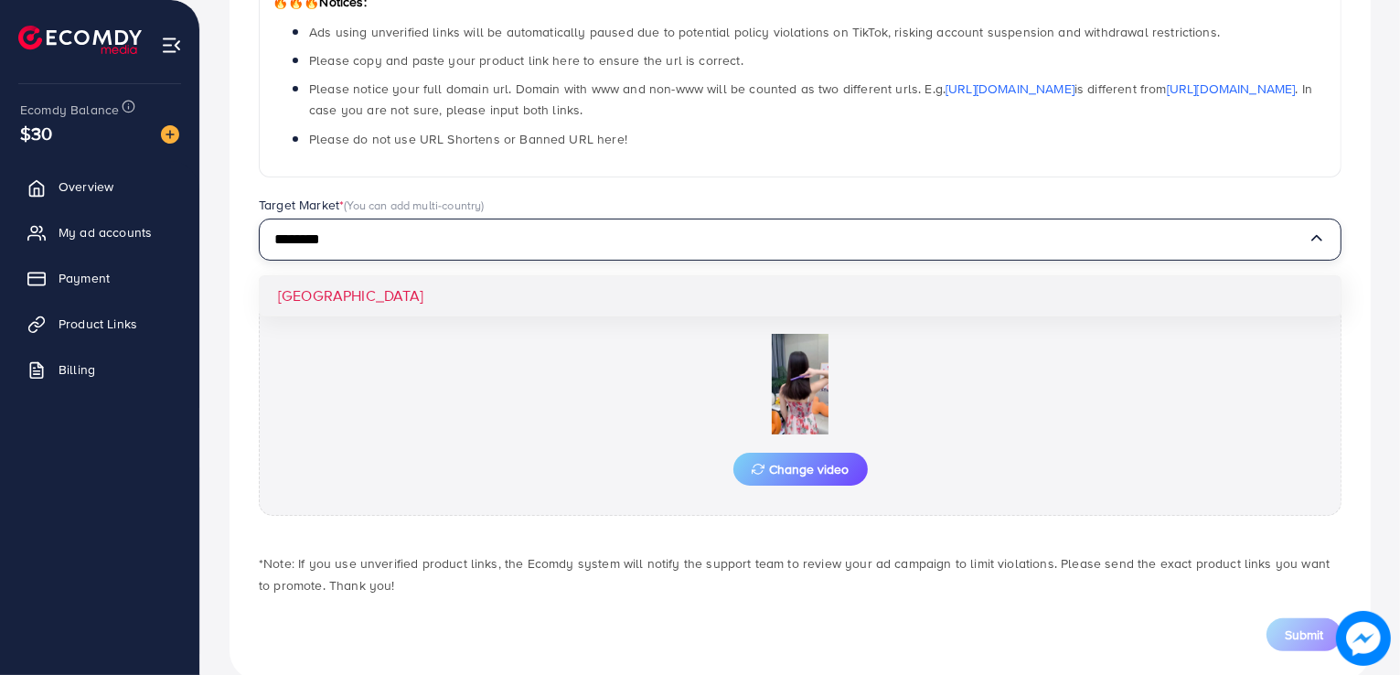
type input "********"
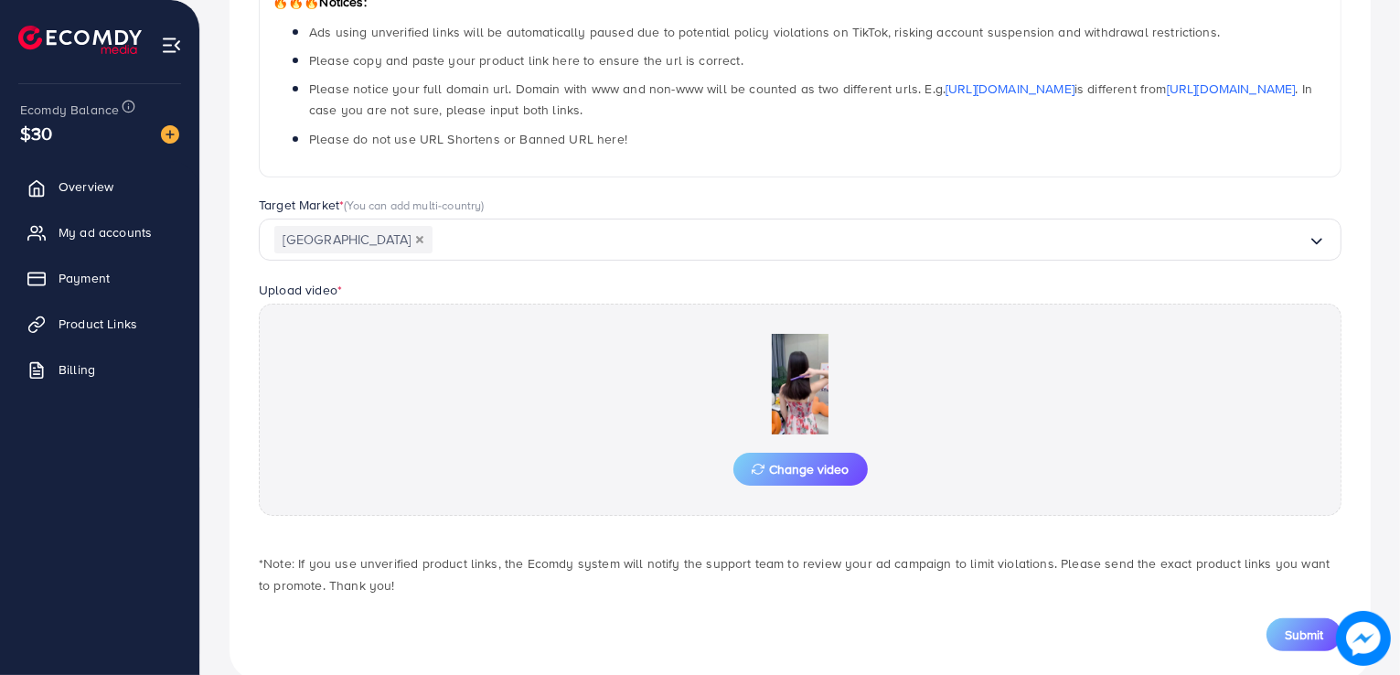
click at [308, 297] on div "**********" at bounding box center [800, 258] width 1141 height 843
click at [1291, 635] on span "Submit" at bounding box center [1304, 634] width 38 height 18
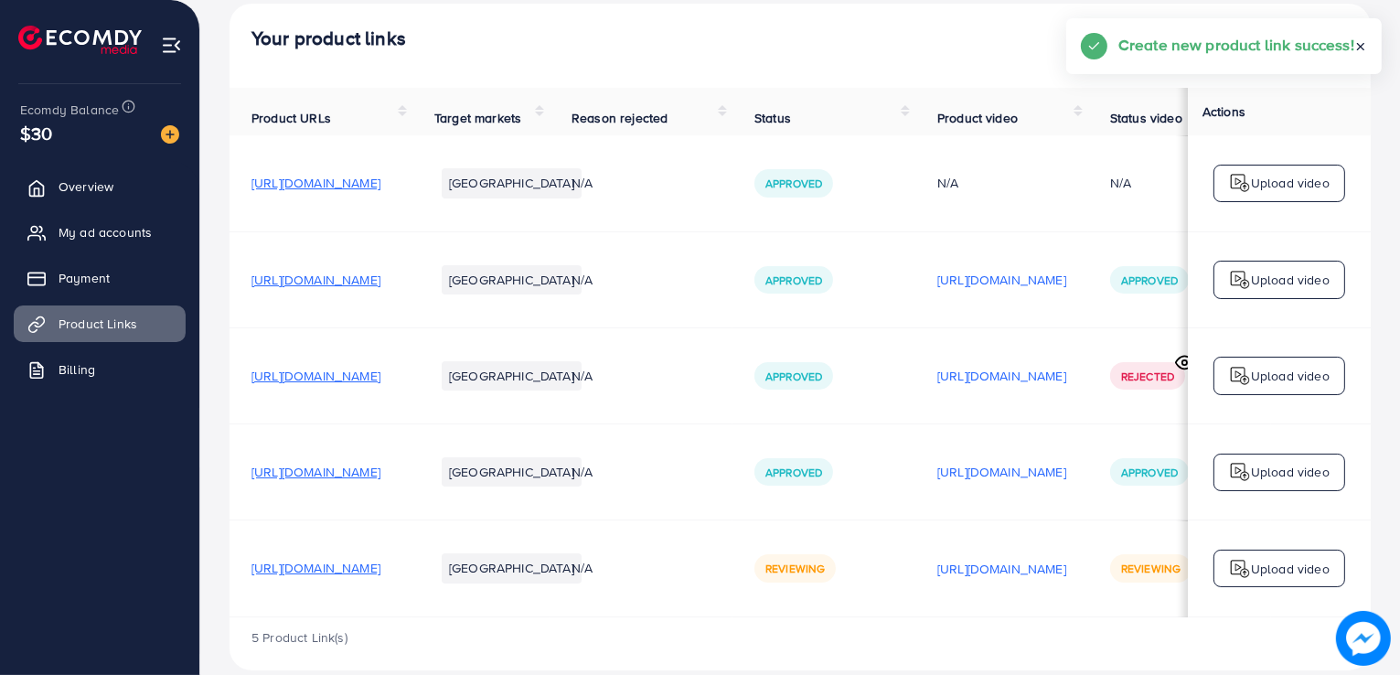
scroll to position [144, 0]
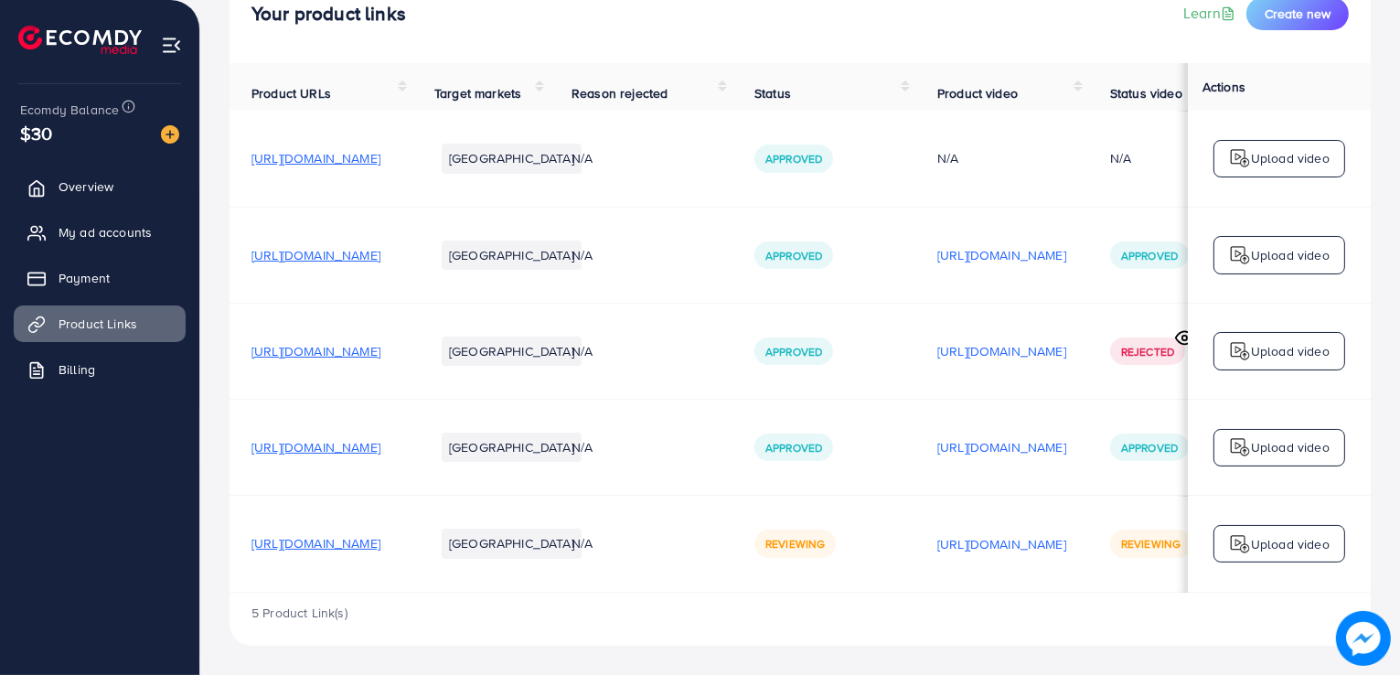
click at [1088, 496] on td "[URL][DOMAIN_NAME]" at bounding box center [1001, 544] width 173 height 96
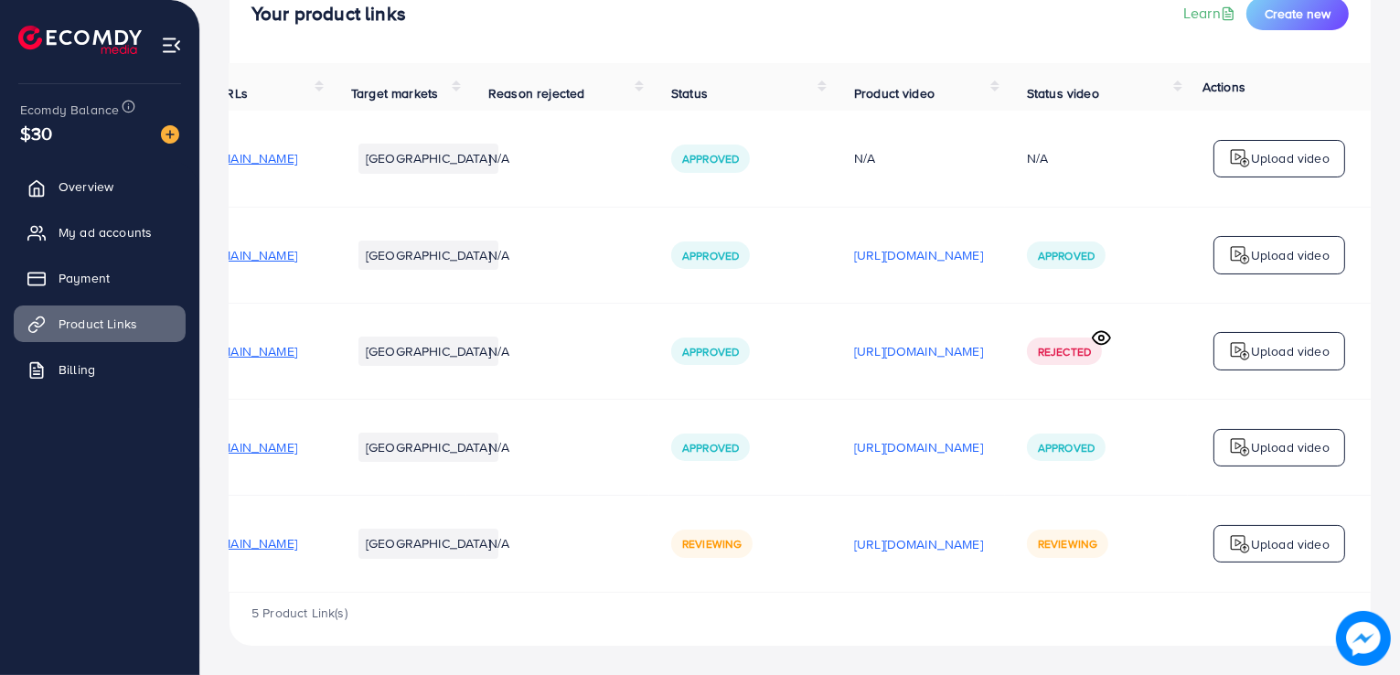
click at [1101, 337] on icon at bounding box center [1101, 337] width 19 height 19
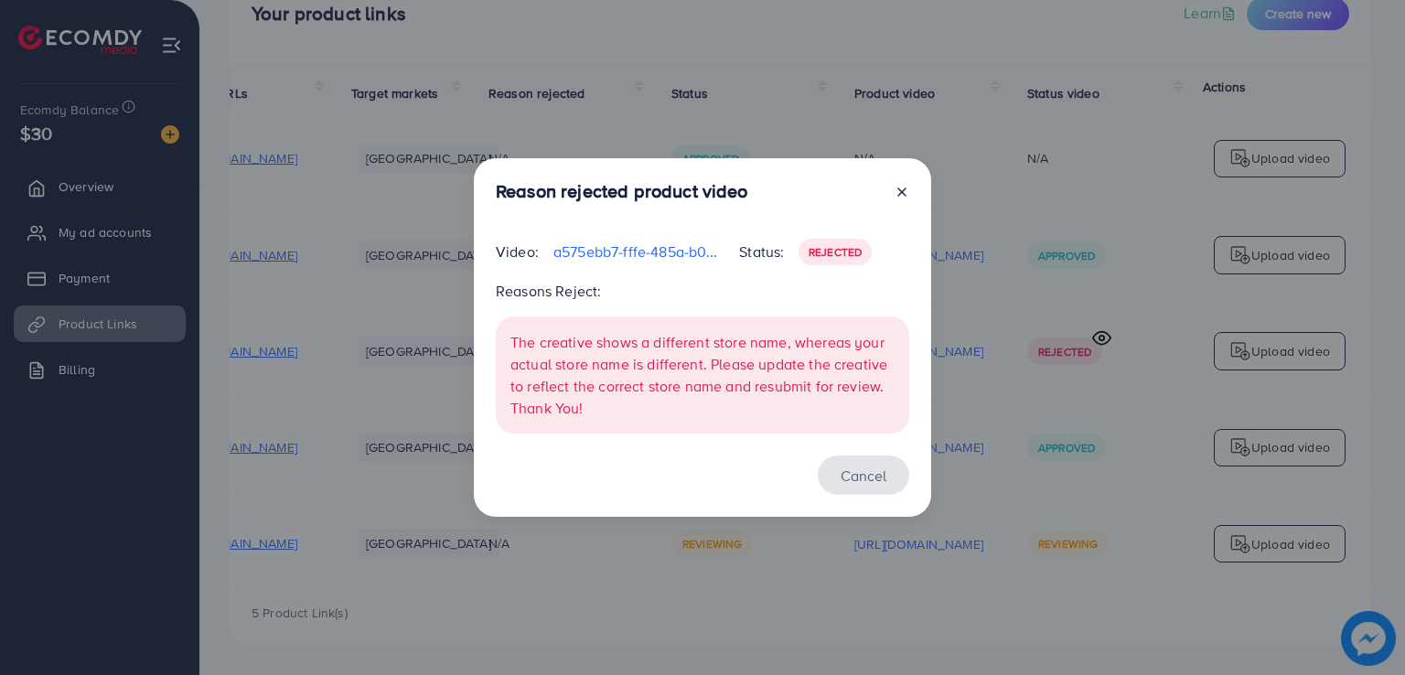
click at [873, 467] on button "Cancel" at bounding box center [863, 474] width 91 height 39
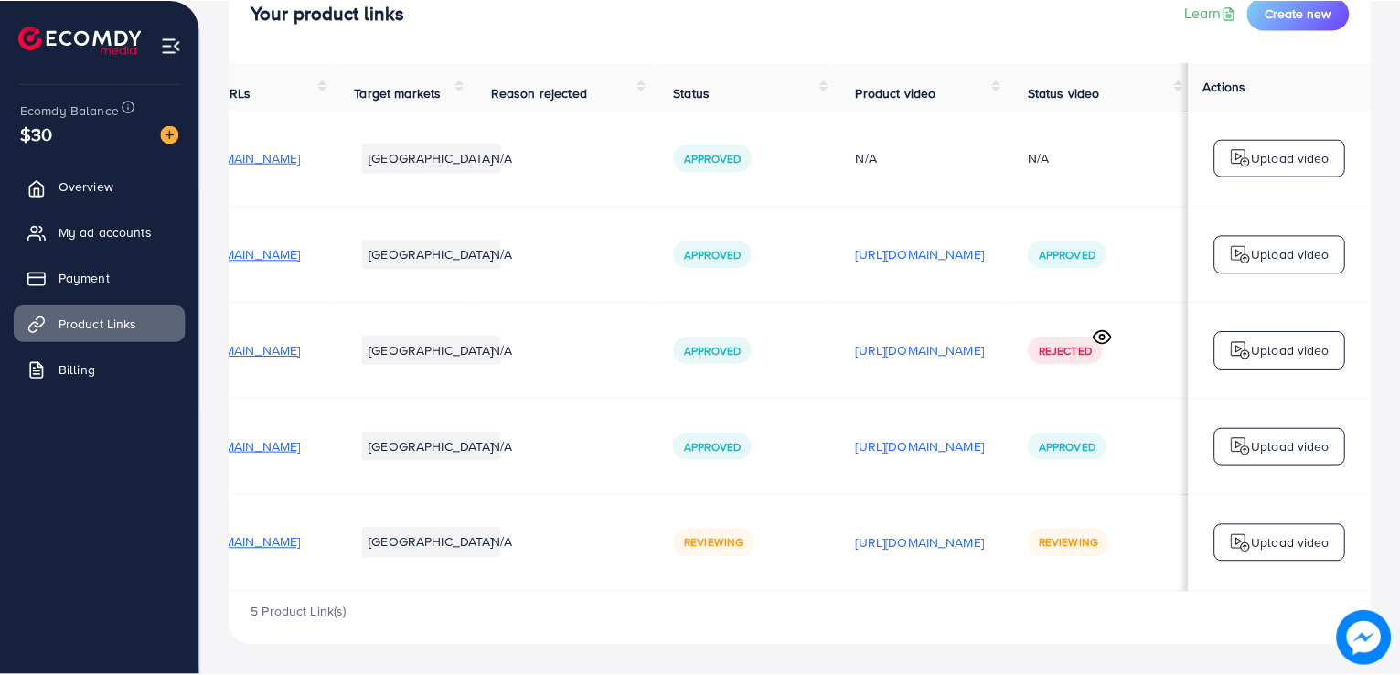
scroll to position [0, 303]
click at [873, 467] on td "[URL][DOMAIN_NAME]" at bounding box center [918, 448] width 173 height 96
